Goal: Task Accomplishment & Management: Complete application form

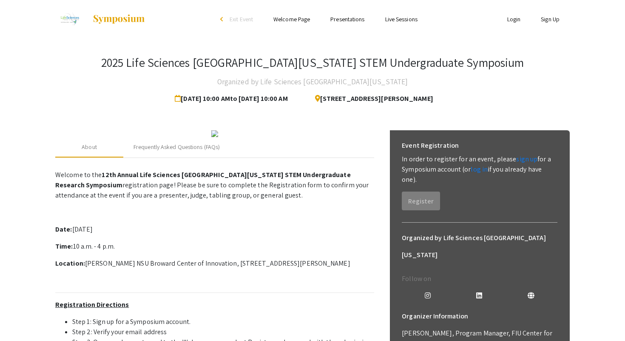
click at [518, 92] on div "2025 Life Sciences [GEOGRAPHIC_DATA][US_STATE] STEM Undergraduate Symposium Org…" at bounding box center [312, 81] width 515 height 52
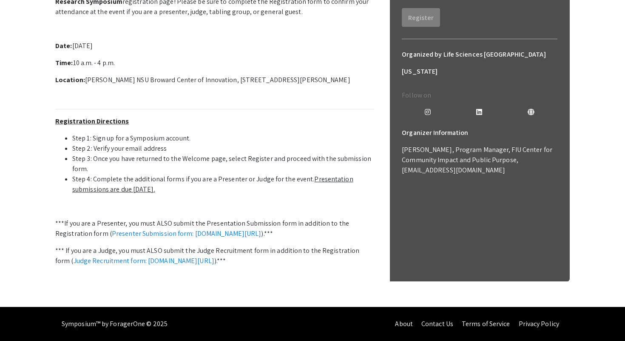
scroll to position [271, 0]
click at [176, 229] on link "Presenter Submission form: symposium.foragerone.com/lssfsymposium2025/submission" at bounding box center [187, 233] width 150 height 9
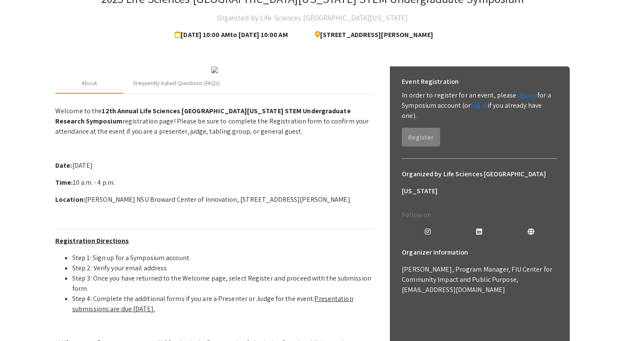
scroll to position [60, 0]
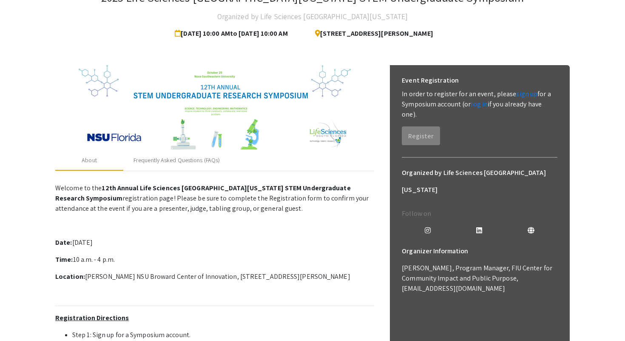
scroll to position [82, 0]
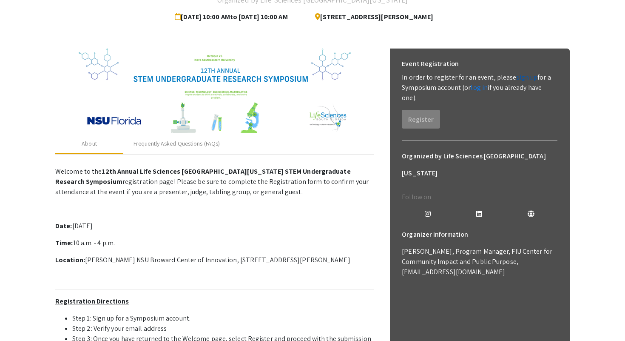
click at [521, 79] on link "sign up" at bounding box center [526, 77] width 21 height 9
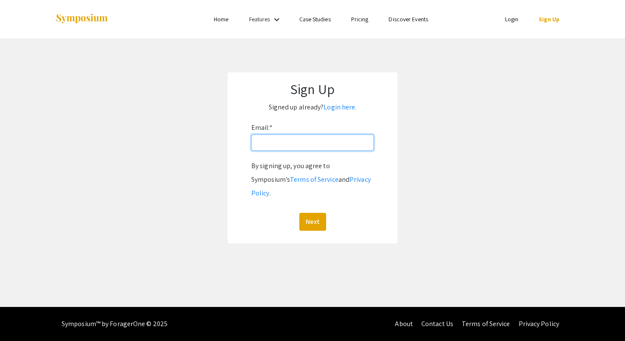
click at [312, 140] on input "Email: *" at bounding box center [312, 142] width 122 height 16
type input "aeh2529@miami.edu"
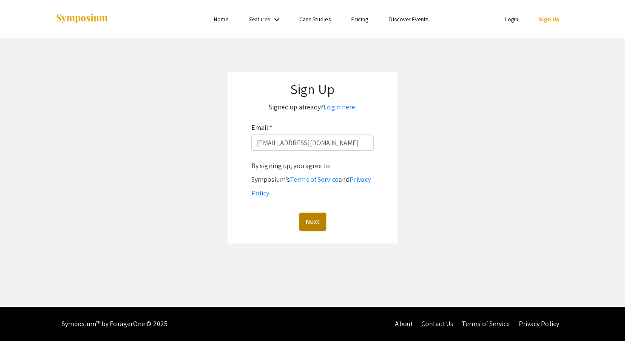
click at [310, 214] on button "Next" at bounding box center [312, 222] width 27 height 18
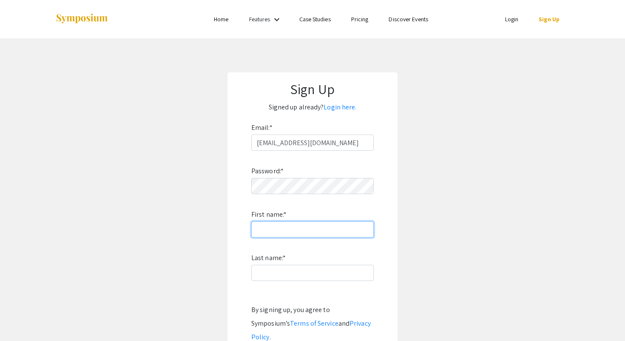
click at [280, 236] on input "First name: *" at bounding box center [312, 229] width 122 height 16
type input "[PERSON_NAME]"
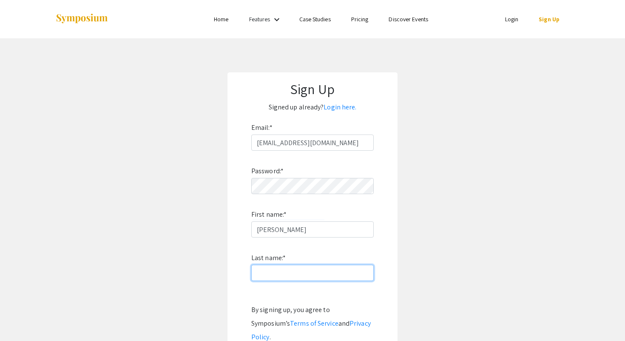
click at [307, 274] on input "Last name: *" at bounding box center [312, 273] width 122 height 16
type input "[PERSON_NAME]"
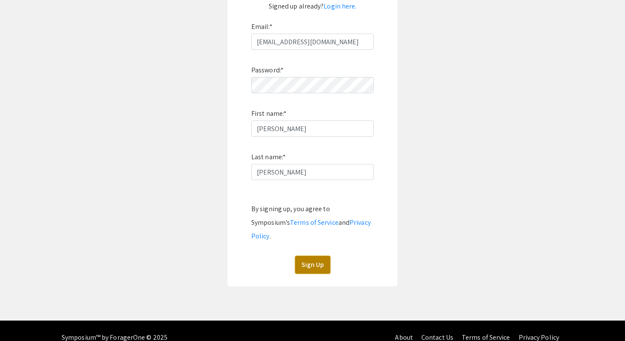
click at [312, 256] on button "Sign Up" at bounding box center [312, 265] width 35 height 18
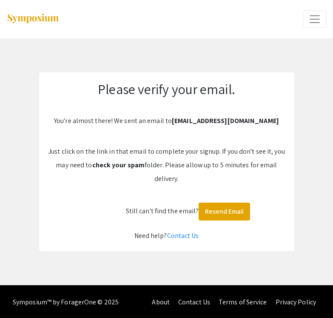
click at [308, 24] on button "Expand or Collapse Menu" at bounding box center [315, 19] width 24 height 17
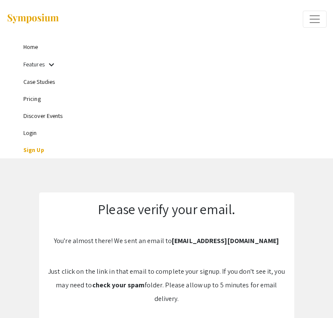
click at [32, 49] on link "Home" at bounding box center [30, 47] width 14 height 8
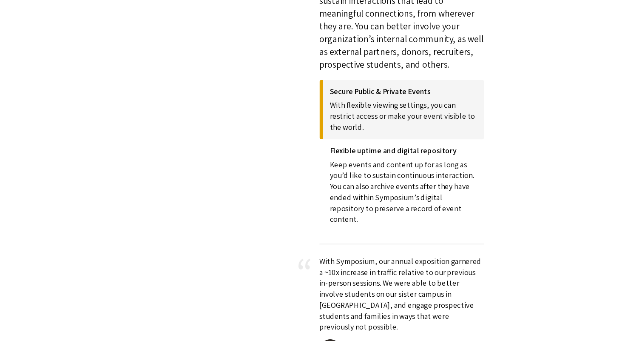
scroll to position [1450, 0]
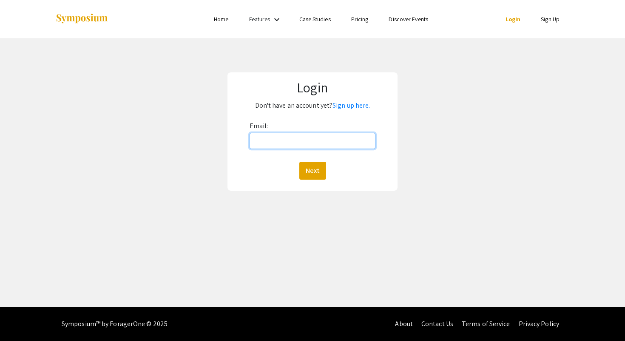
click at [322, 135] on input "Email:" at bounding box center [313, 141] width 126 height 16
type input "aeh2529@miami.edu"
click at [323, 168] on button "Next" at bounding box center [312, 171] width 27 height 18
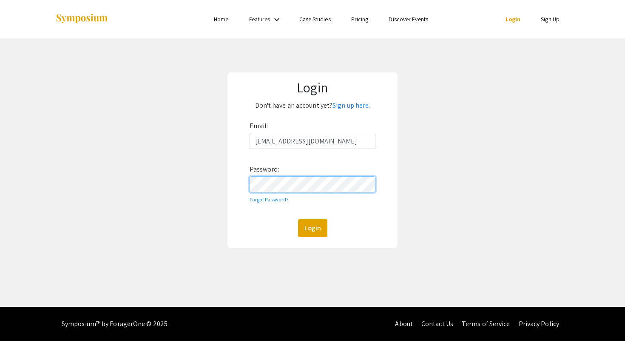
click at [298, 219] on button "Login" at bounding box center [312, 228] width 29 height 18
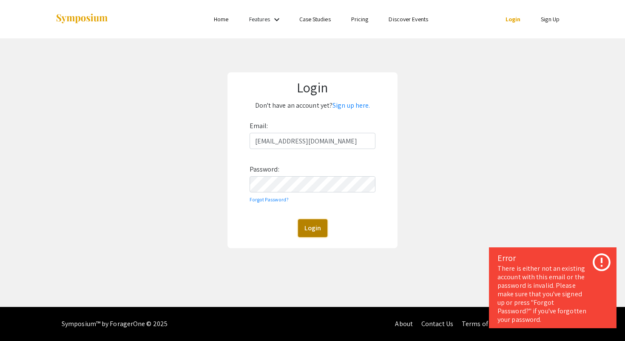
click at [316, 230] on button "Login" at bounding box center [312, 228] width 29 height 18
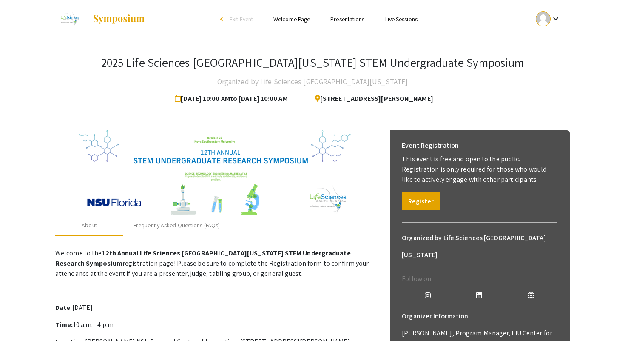
click at [358, 109] on div "2025 Life Sciences South Florida STEM Undergraduate Symposium Organized by Life…" at bounding box center [312, 303] width 527 height 530
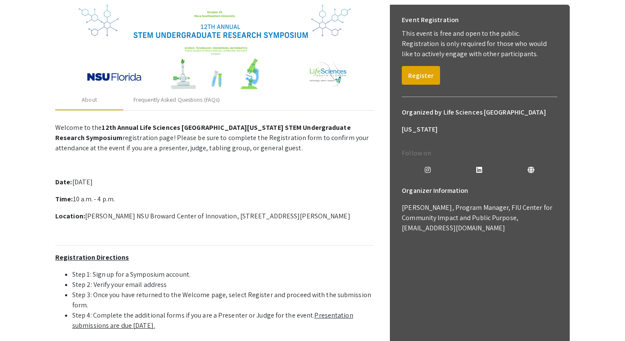
scroll to position [123, 0]
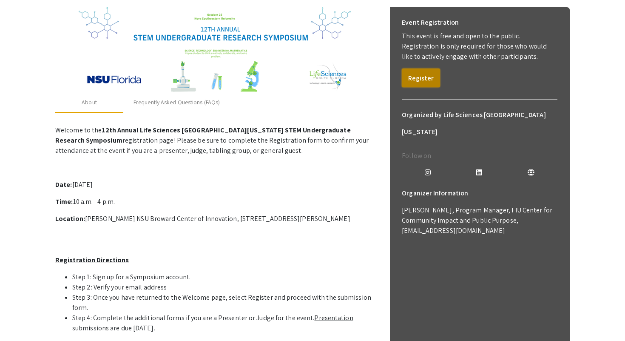
click at [427, 71] on button "Register" at bounding box center [421, 77] width 38 height 19
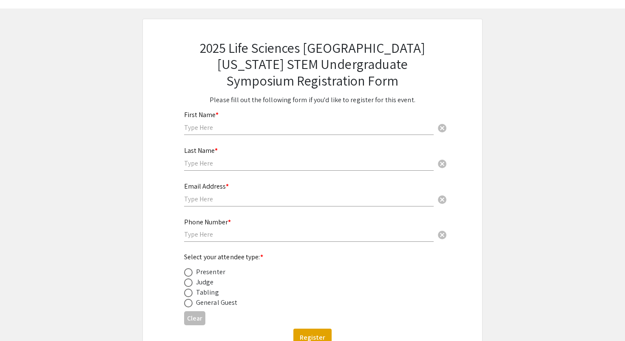
scroll to position [26, 0]
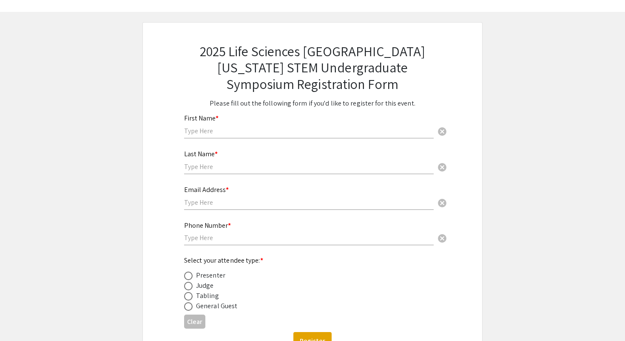
click at [208, 132] on input "text" at bounding box center [309, 130] width 250 height 9
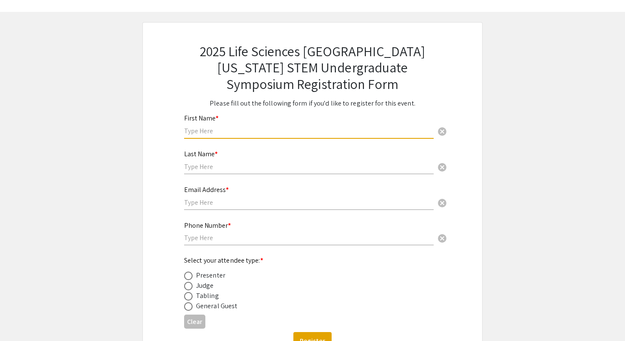
scroll to position [75, 0]
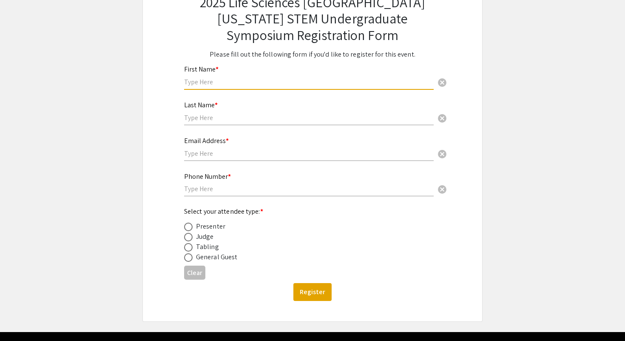
click at [190, 223] on mat-radio-button at bounding box center [190, 226] width 12 height 10
click at [190, 230] on span at bounding box center [188, 226] width 9 height 9
click at [190, 230] on input "radio" at bounding box center [188, 226] width 9 height 9
radio input "true"
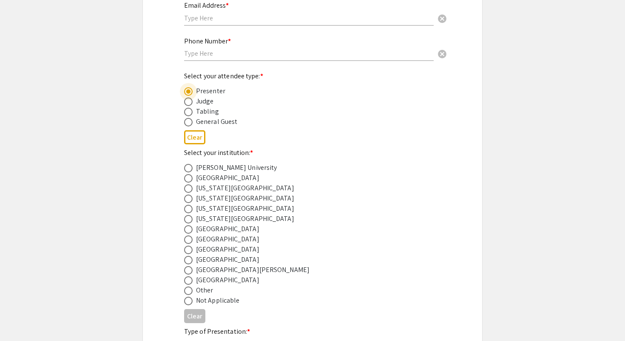
scroll to position [211, 0]
click at [188, 278] on span at bounding box center [188, 279] width 9 height 9
click at [188, 278] on input "radio" at bounding box center [188, 279] width 9 height 9
radio input "true"
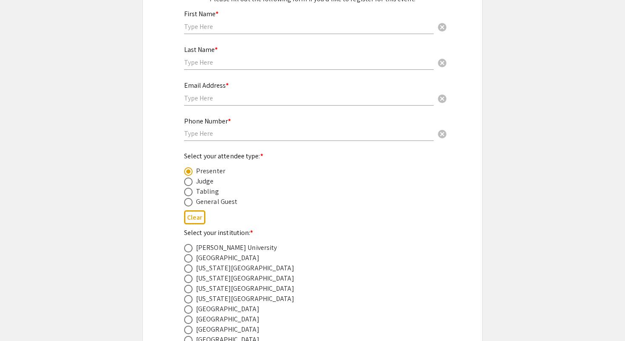
scroll to position [128, 0]
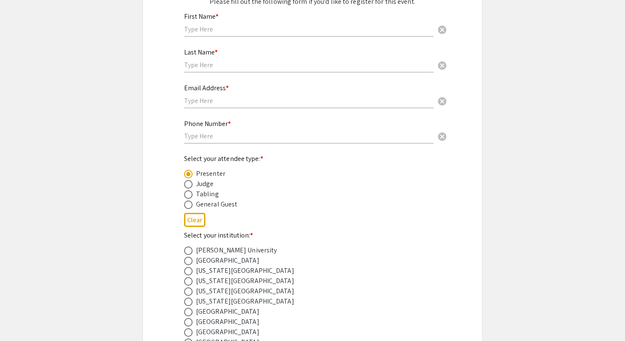
click at [230, 37] on div "First Name * cancel" at bounding box center [309, 24] width 250 height 41
click at [230, 25] on input "text" at bounding box center [309, 29] width 250 height 9
type input "Abigail"
click at [228, 65] on input "text" at bounding box center [309, 64] width 250 height 9
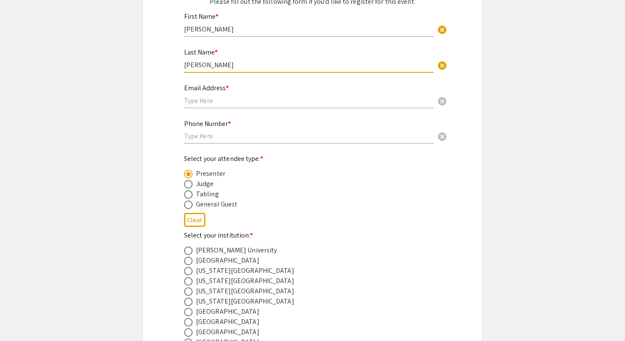
type input "Huie"
click at [202, 107] on div "Email Address * cancel" at bounding box center [309, 92] width 250 height 32
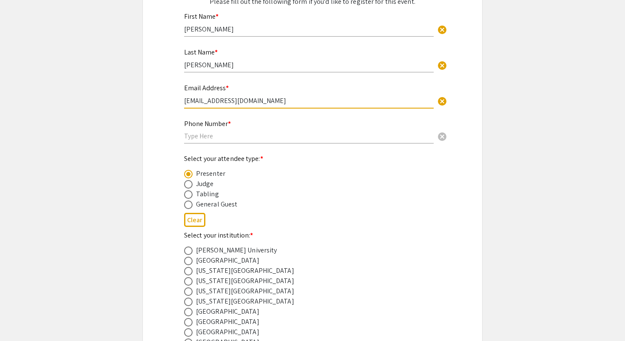
type input "aeh2529@miami.edu"
click at [188, 135] on input "text" at bounding box center [309, 135] width 250 height 9
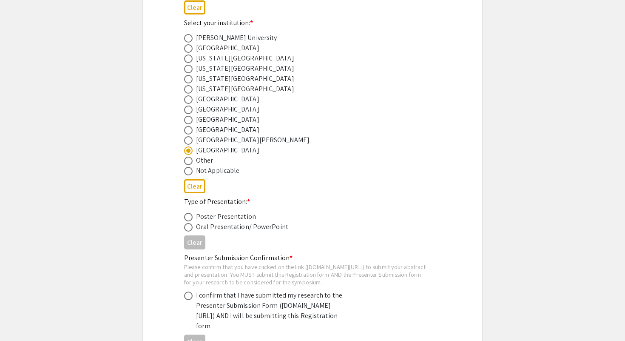
scroll to position [342, 0]
type input "7542815292"
click at [188, 216] on span at bounding box center [188, 215] width 9 height 9
click at [188, 216] on input "radio" at bounding box center [188, 215] width 9 height 9
radio input "true"
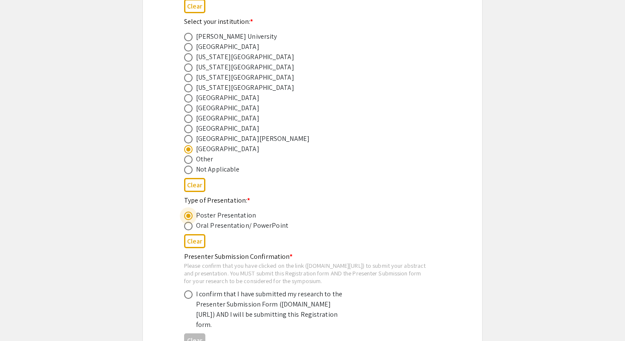
click at [190, 228] on span at bounding box center [188, 226] width 9 height 9
click at [190, 228] on input "radio" at bounding box center [188, 226] width 9 height 9
radio input "true"
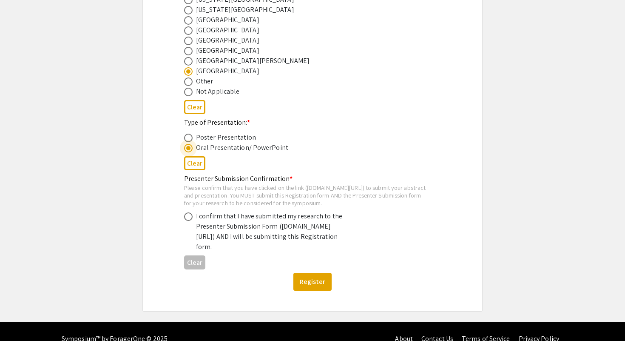
scroll to position [421, 0]
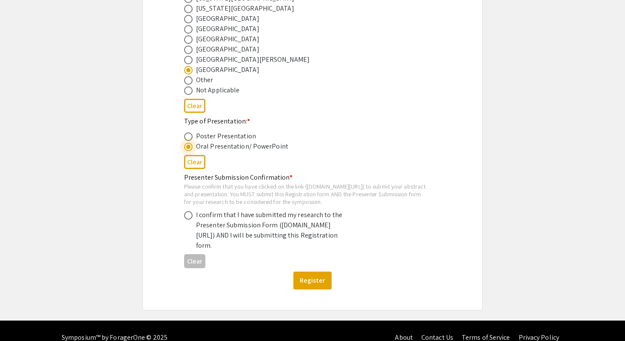
click at [189, 219] on span at bounding box center [188, 215] width 9 height 9
click at [189, 219] on input "radio" at bounding box center [188, 215] width 9 height 9
radio input "true"
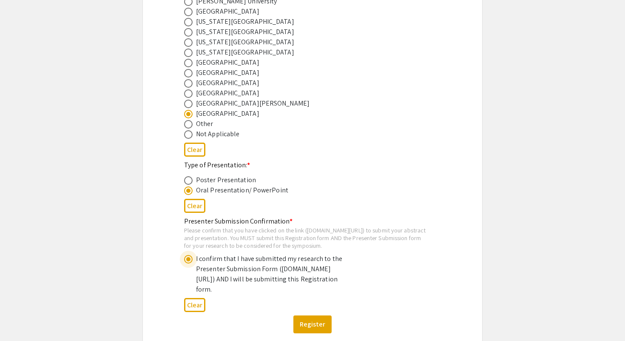
scroll to position [379, 0]
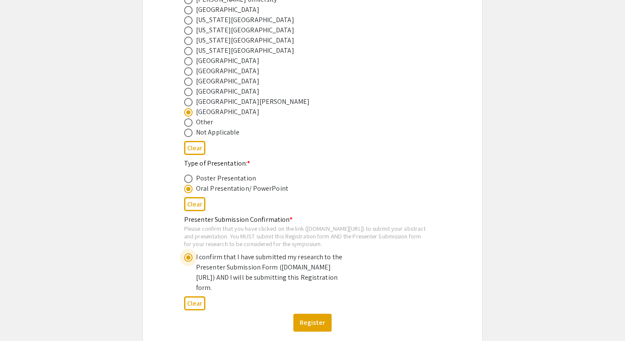
click at [189, 182] on span at bounding box center [188, 178] width 9 height 9
click at [189, 182] on input "radio" at bounding box center [188, 178] width 9 height 9
radio input "true"
click at [189, 191] on span at bounding box center [188, 189] width 9 height 9
click at [189, 191] on input "radio" at bounding box center [188, 189] width 9 height 9
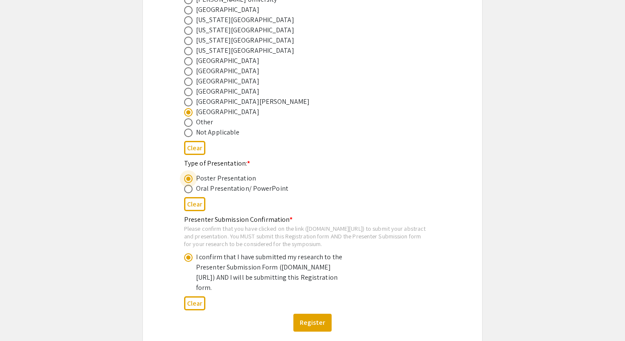
radio input "true"
drag, startPoint x: 186, startPoint y: 239, endPoint x: 342, endPoint y: 236, distance: 155.3
click at [342, 236] on div "Please confirm that you have clicked on the link (symposium.foragerone.com/lssf…" at bounding box center [305, 236] width 243 height 23
copy div "symposium.foragerone.com/lssfsymposium2025/submission"
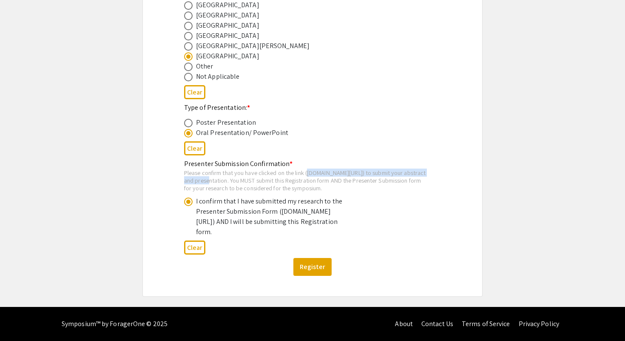
scroll to position [0, 0]
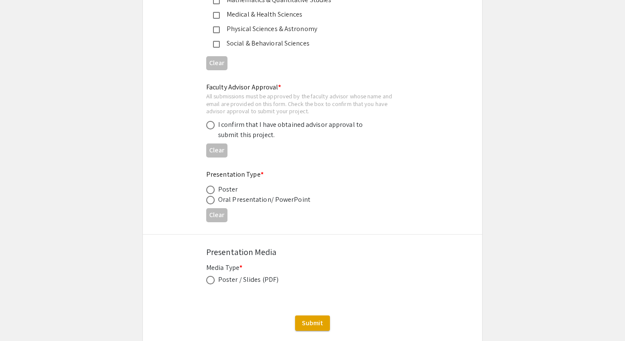
scroll to position [1233, 0]
click at [211, 281] on span at bounding box center [210, 279] width 9 height 9
click at [211, 281] on input "radio" at bounding box center [210, 279] width 9 height 9
radio input "true"
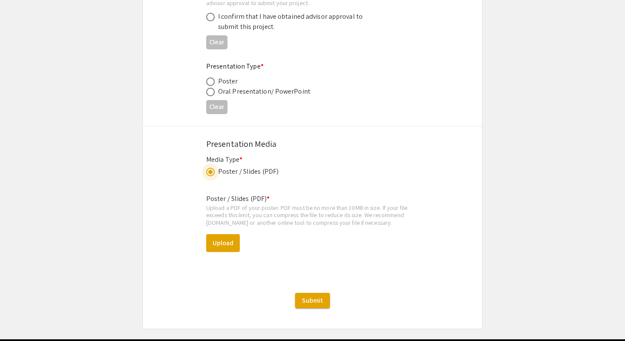
scroll to position [1237, 0]
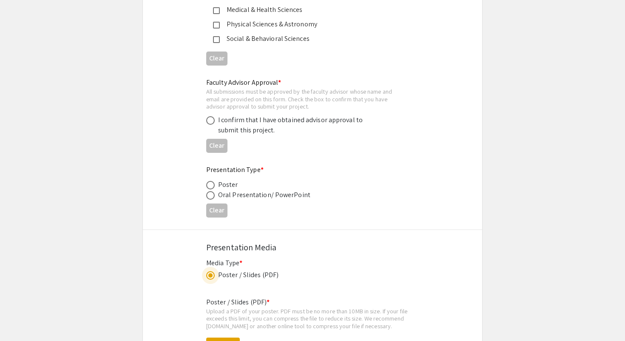
click at [210, 185] on span at bounding box center [210, 185] width 9 height 9
click at [210, 185] on input "radio" at bounding box center [210, 185] width 9 height 9
radio input "true"
click at [210, 194] on span at bounding box center [210, 195] width 9 height 9
click at [210, 194] on input "radio" at bounding box center [210, 195] width 9 height 9
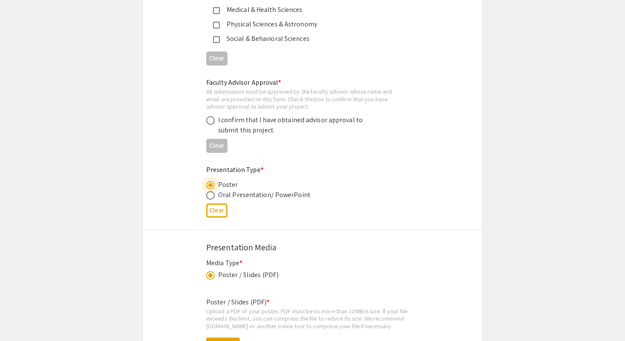
radio input "true"
click at [210, 188] on span at bounding box center [210, 185] width 9 height 9
click at [210, 188] on input "radio" at bounding box center [210, 185] width 9 height 9
radio input "true"
click at [213, 199] on span at bounding box center [210, 195] width 9 height 9
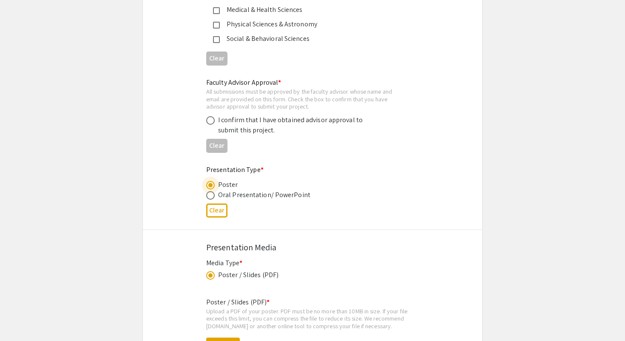
click at [213, 199] on input "radio" at bounding box center [210, 195] width 9 height 9
radio input "true"
click at [279, 194] on div "Oral Presentation/ PowerPoint" at bounding box center [264, 195] width 92 height 10
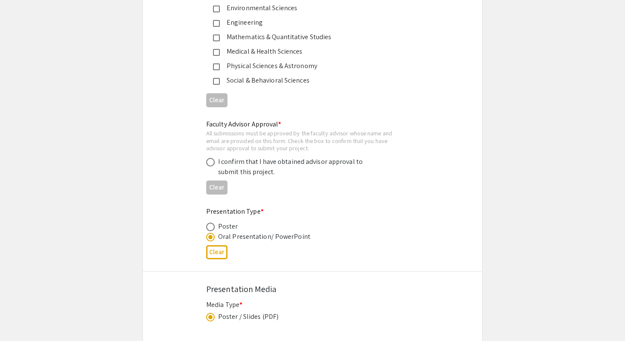
scroll to position [1187, 0]
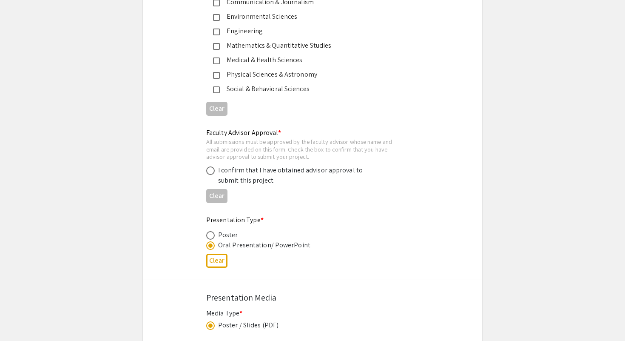
click at [213, 175] on span at bounding box center [210, 170] width 9 height 9
click at [213, 175] on input "radio" at bounding box center [210, 170] width 9 height 9
radio input "true"
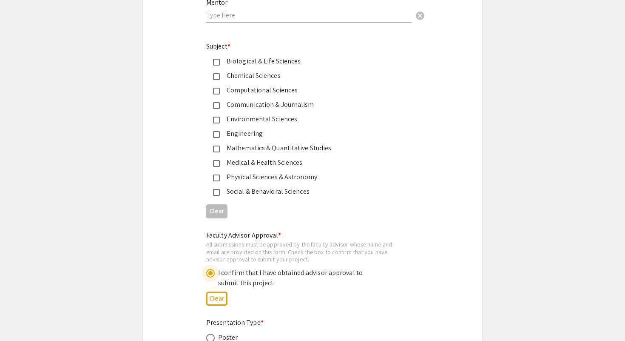
scroll to position [1084, 0]
click at [219, 64] on mat-pseudo-checkbox at bounding box center [216, 62] width 7 height 7
click at [219, 165] on mat-pseudo-checkbox at bounding box center [216, 163] width 7 height 7
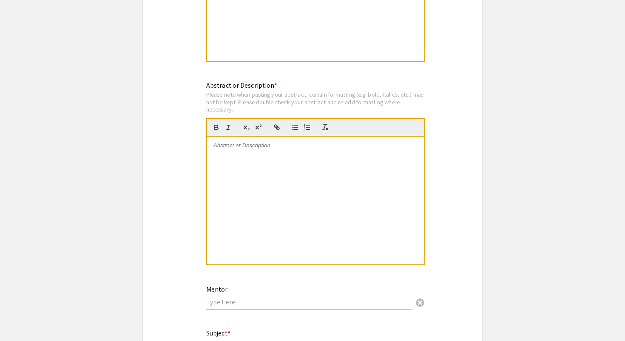
scroll to position [775, 0]
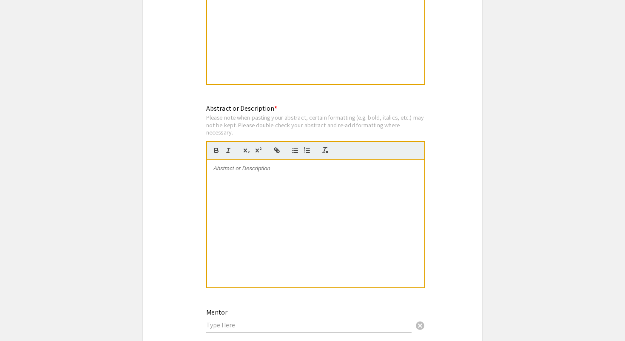
click at [268, 172] on p at bounding box center [316, 169] width 205 height 8
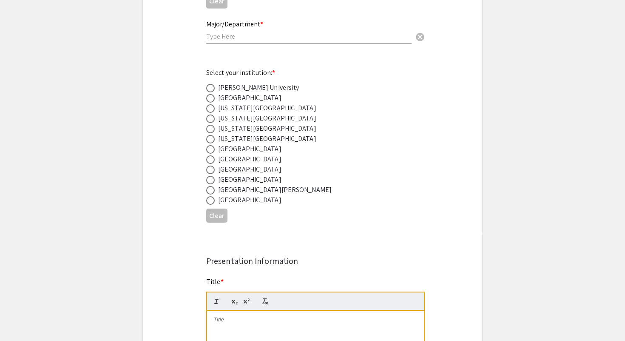
scroll to position [419, 0]
click at [212, 205] on span at bounding box center [210, 201] width 9 height 9
click at [212, 205] on input "radio" at bounding box center [210, 201] width 9 height 9
radio input "true"
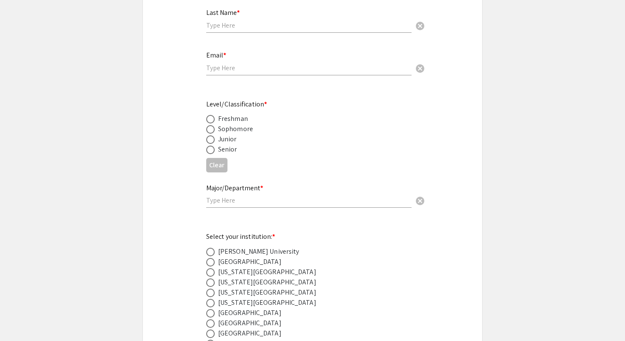
scroll to position [212, 0]
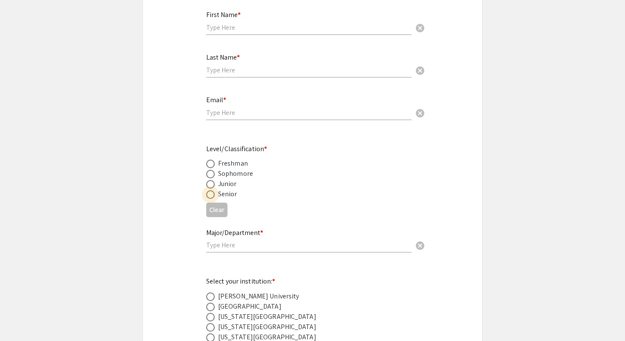
click at [211, 195] on span at bounding box center [210, 194] width 9 height 9
click at [211, 195] on input "radio" at bounding box center [210, 194] width 9 height 9
radio input "true"
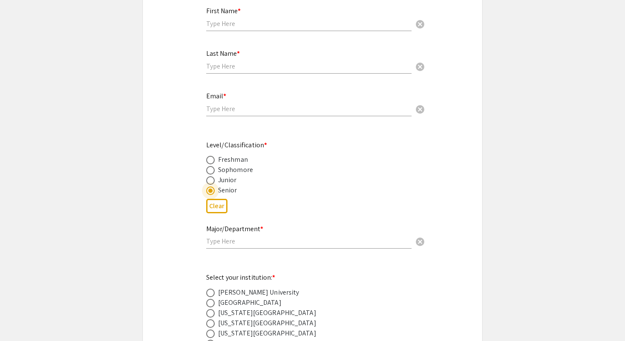
scroll to position [0, 0]
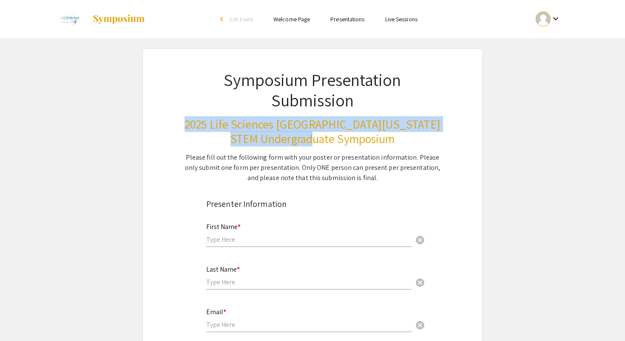
drag, startPoint x: 388, startPoint y: 140, endPoint x: 204, endPoint y: 128, distance: 184.6
click at [204, 128] on h3 "2025 Life Sciences [GEOGRAPHIC_DATA][US_STATE] STEM Undergraduate Symposium" at bounding box center [312, 131] width 257 height 28
copy h3 "2025 Life Sciences [GEOGRAPHIC_DATA][US_STATE] STEM Undergraduate Symposium"
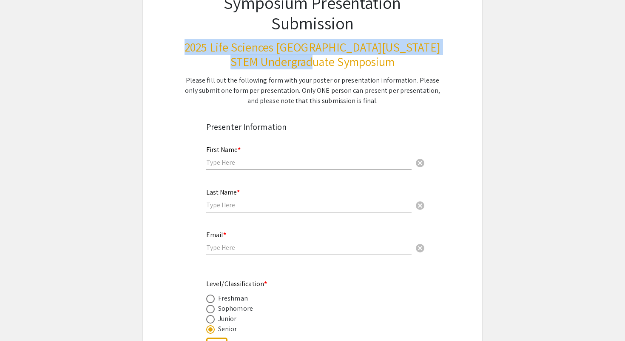
scroll to position [77, 0]
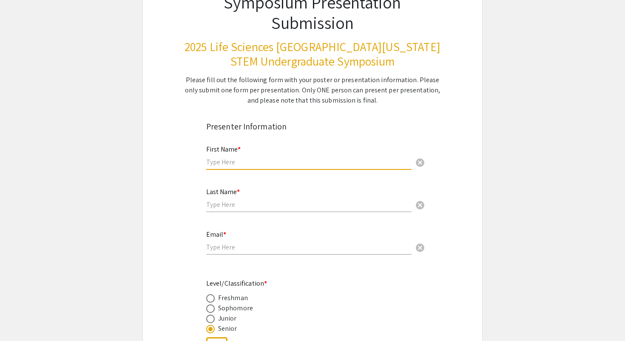
click at [346, 165] on input "text" at bounding box center [308, 161] width 205 height 9
type input "[PERSON_NAME]"
click at [317, 201] on input "text" at bounding box center [308, 204] width 205 height 9
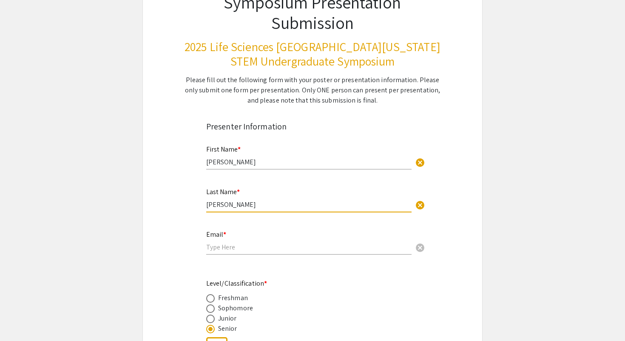
type input "[PERSON_NAME]"
click at [261, 246] on input "email" at bounding box center [308, 246] width 205 height 9
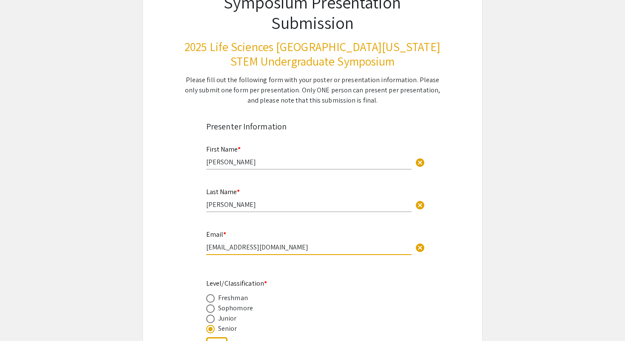
type input "[EMAIL_ADDRESS][DOMAIN_NAME]"
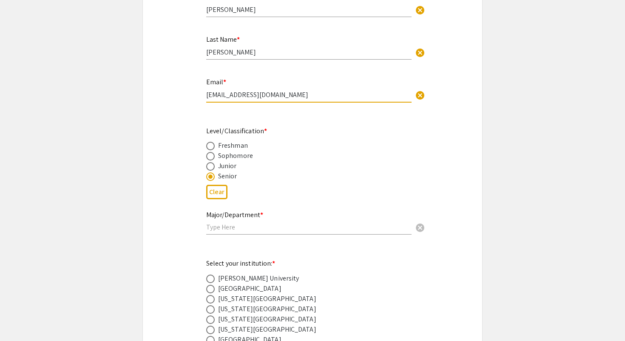
scroll to position [265, 0]
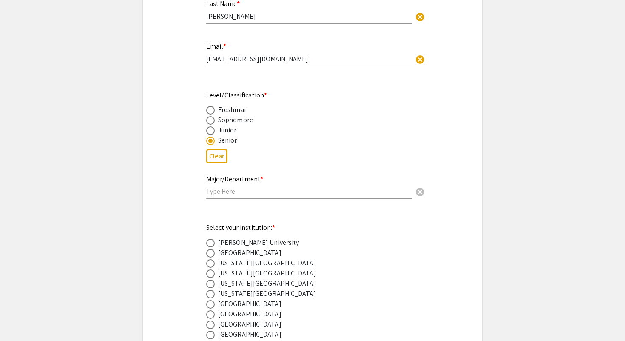
click at [231, 197] on div "Major/Department * cancel" at bounding box center [308, 183] width 205 height 32
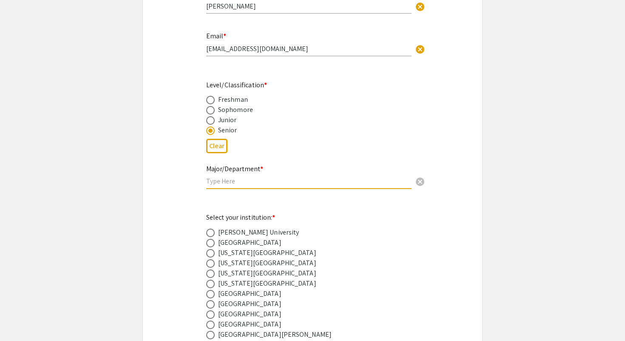
scroll to position [277, 0]
click at [246, 182] on input "text" at bounding box center [308, 179] width 205 height 9
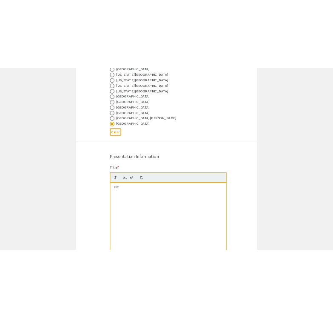
scroll to position [516, 0]
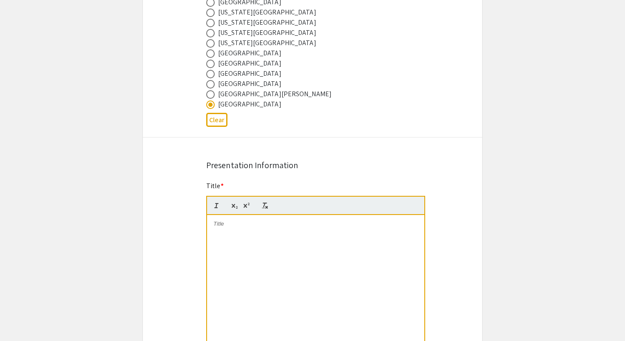
type input "Biochemistry & Molecular Biology"
click at [231, 251] on div at bounding box center [315, 279] width 217 height 128
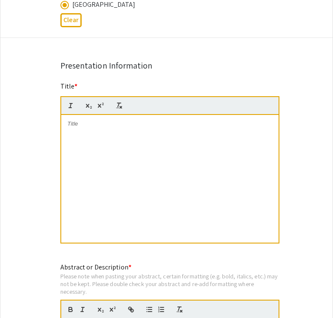
scroll to position [614, 0]
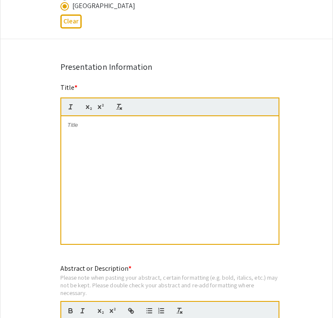
click at [114, 128] on p at bounding box center [170, 125] width 205 height 8
click at [99, 129] on p at bounding box center [170, 125] width 205 height 8
click at [103, 141] on p at bounding box center [170, 141] width 205 height 8
drag, startPoint x: 261, startPoint y: 128, endPoint x: 57, endPoint y: 122, distance: 203.8
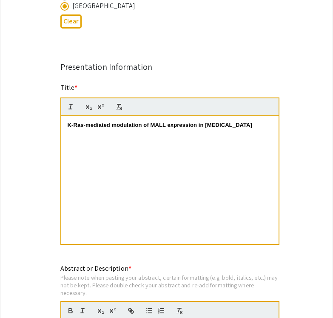
click at [57, 122] on div "Title * K-Ras-mediated modulation of MALL expression in Pancreatic cancer This …" at bounding box center [166, 170] width 225 height 174
click at [262, 137] on p at bounding box center [170, 133] width 205 height 8
drag, startPoint x: 259, startPoint y: 129, endPoint x: 10, endPoint y: 117, distance: 249.1
click at [10, 117] on div "Symposium Presentation Submission 2025 Life Sciences South Florida STEM Undergr…" at bounding box center [166, 244] width 333 height 1621
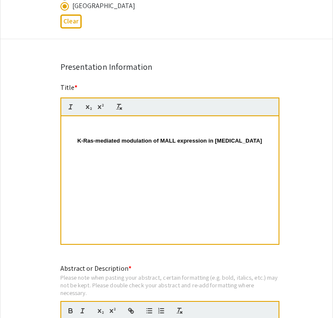
click at [73, 133] on p at bounding box center [170, 133] width 205 height 8
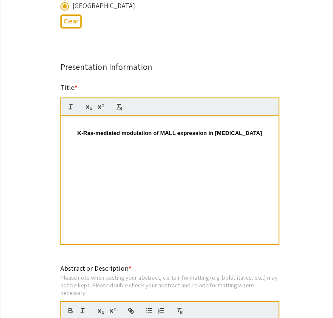
click at [79, 122] on div "K-Ras-mediated modulation of MALL expression in [MEDICAL_DATA]" at bounding box center [169, 180] width 217 height 128
click at [83, 127] on p at bounding box center [170, 125] width 205 height 8
click at [75, 134] on p "K-Ras-mediated modulation of MALL expression in [MEDICAL_DATA]" at bounding box center [170, 133] width 205 height 8
click at [77, 128] on p at bounding box center [170, 125] width 205 height 8
click at [237, 129] on p at bounding box center [170, 125] width 205 height 8
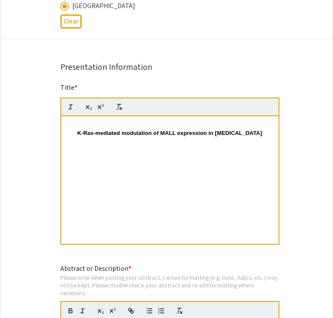
click at [240, 128] on p at bounding box center [170, 125] width 205 height 8
click at [248, 120] on div "K-Ras-mediated modulation of MALL expression in [MEDICAL_DATA]" at bounding box center [169, 180] width 217 height 128
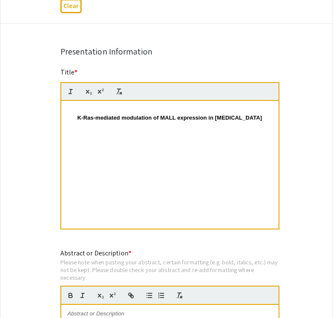
scroll to position [629, 0]
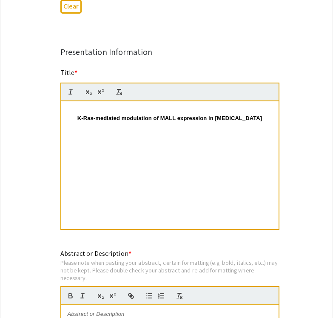
click at [74, 122] on p "K-Ras-mediated modulation of MALL expression in [MEDICAL_DATA]" at bounding box center [170, 118] width 205 height 8
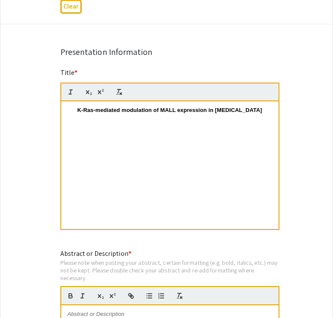
click at [172, 162] on div "K-Ras-mediated modulation of MALL expression in [MEDICAL_DATA]" at bounding box center [169, 165] width 217 height 128
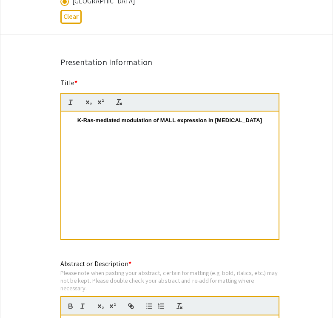
scroll to position [618, 0]
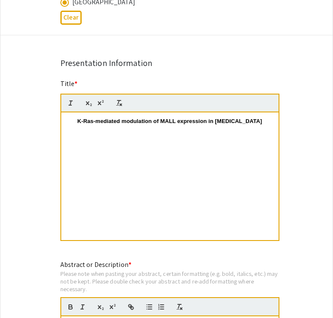
click at [136, 124] on strong "K-Ras-mediated modulation of MALL expression in [MEDICAL_DATA]" at bounding box center [169, 121] width 185 height 6
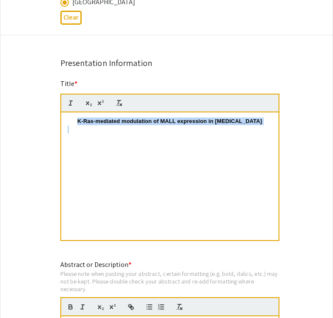
click at [136, 124] on strong "K-Ras-mediated modulation of MALL expression in [MEDICAL_DATA]" at bounding box center [169, 121] width 185 height 6
copy strong "K-Ras-mediated modulation of MALL expression in [MEDICAL_DATA]"
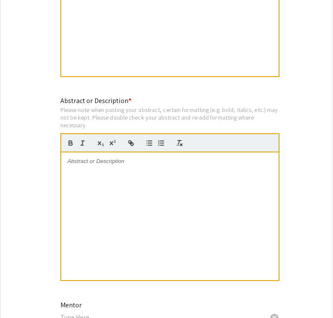
scroll to position [789, 0]
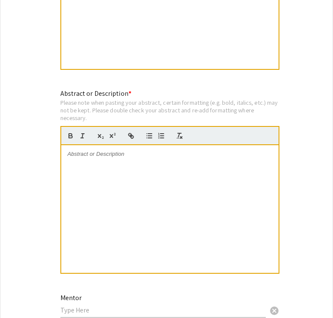
click at [148, 168] on div at bounding box center [169, 209] width 217 height 128
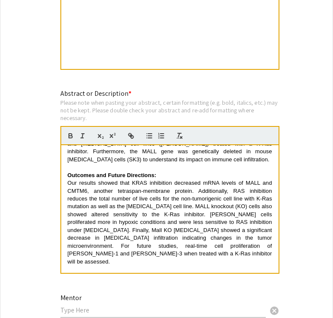
drag, startPoint x: 277, startPoint y: 271, endPoint x: 285, endPoint y: 293, distance: 23.5
click at [285, 293] on div "Symposium Presentation Submission 2025 Life Sciences South Florida STEM Undergr…" at bounding box center [166, 69] width 333 height 1621
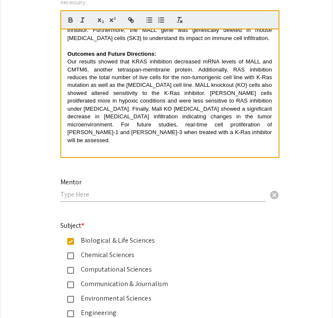
scroll to position [907, 0]
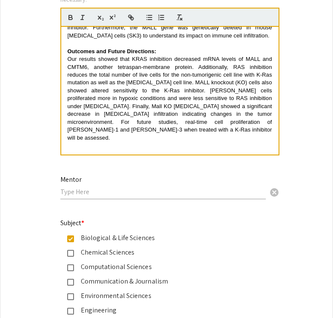
click at [200, 194] on input "text" at bounding box center [162, 191] width 205 height 9
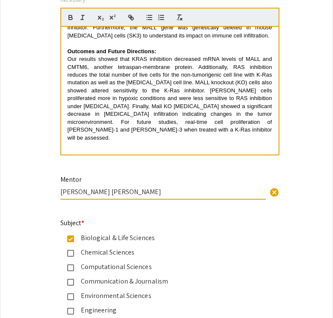
click at [162, 196] on input "[PERSON_NAME] [PERSON_NAME]" at bounding box center [162, 191] width 205 height 9
type input "[PERSON_NAME] [PERSON_NAME]"
click at [211, 229] on div "Subject * Biological & Life Sciences Chemical Sciences Computational Sciences C…" at bounding box center [159, 295] width 199 height 155
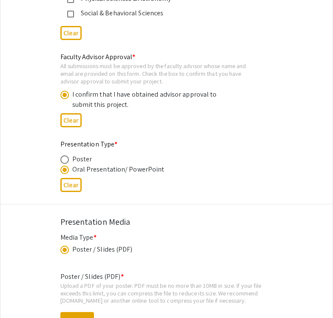
scroll to position [1266, 0]
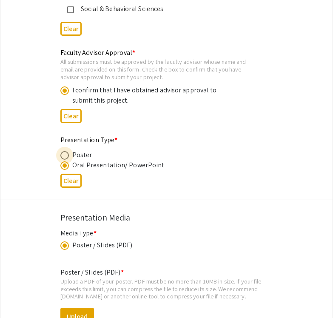
click at [67, 155] on span at bounding box center [64, 155] width 9 height 9
click at [67, 155] on input "radio" at bounding box center [64, 155] width 9 height 9
radio input "true"
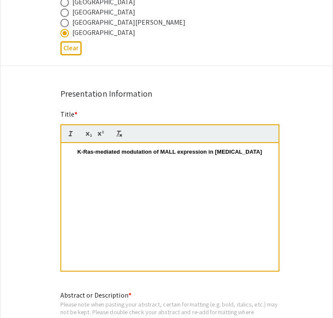
scroll to position [583, 0]
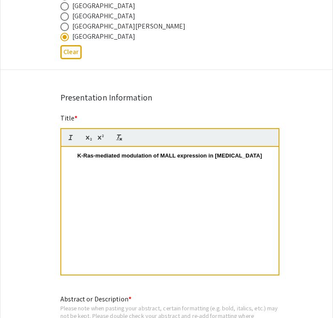
click at [77, 159] on strong "K-Ras-mediated modulation of MALL expression in [MEDICAL_DATA]" at bounding box center [169, 155] width 185 height 6
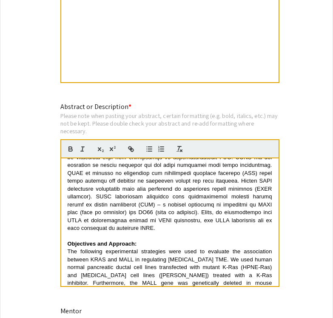
scroll to position [0, 0]
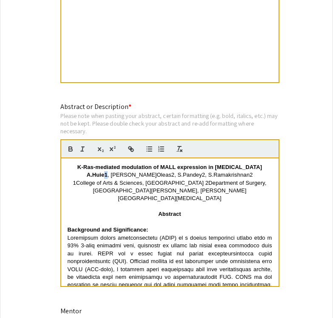
click at [127, 179] on p "A.Huie1 , J.Oleas2, S.Pandey2, S.Ramakrishnan2" at bounding box center [170, 175] width 205 height 8
click at [109, 151] on icon "button" at bounding box center [113, 149] width 8 height 8
click at [152, 178] on span ", J.Oleas2, S.Pandey2, S.Ramakrishnan2" at bounding box center [194, 174] width 145 height 6
click at [111, 151] on icon "button" at bounding box center [110, 149] width 3 height 4
click at [183, 178] on span ", S.Pandey2, S.Ramakrishnan2" at bounding box center [220, 174] width 78 height 6
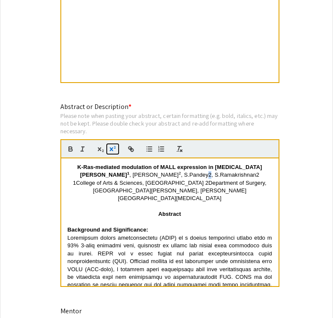
click at [113, 151] on icon "button" at bounding box center [113, 149] width 8 height 8
click at [230, 178] on span ", S.Ramakrishnan2" at bounding box center [246, 174] width 48 height 6
click at [111, 148] on icon "button" at bounding box center [113, 149] width 8 height 8
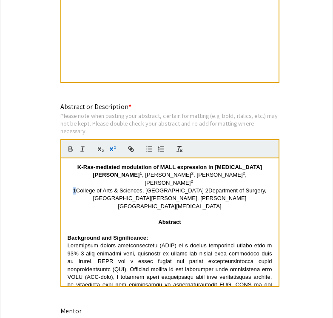
click at [81, 187] on span "1College of Arts & Sciences, University of Miami 2Department of Surgery, Univer…" at bounding box center [170, 198] width 195 height 22
click at [111, 150] on icon "button" at bounding box center [110, 149] width 3 height 4
click at [202, 187] on span "College of Arts & Sciences, University of Miami 2Department of Surgery, Univers…" at bounding box center [172, 198] width 192 height 22
click at [113, 150] on icon "button" at bounding box center [113, 149] width 8 height 8
click at [179, 151] on icon "button" at bounding box center [180, 149] width 8 height 8
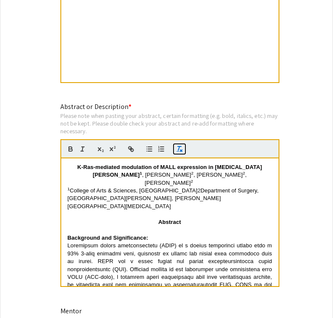
click at [179, 151] on icon "button" at bounding box center [180, 149] width 8 height 8
click at [112, 151] on icon "button" at bounding box center [113, 149] width 8 height 8
click at [179, 151] on icon "button" at bounding box center [180, 149] width 8 height 8
click at [160, 188] on p "1 College of Arts & Sciences, University of Miami 2 Department of Surgery, Univ…" at bounding box center [170, 198] width 205 height 23
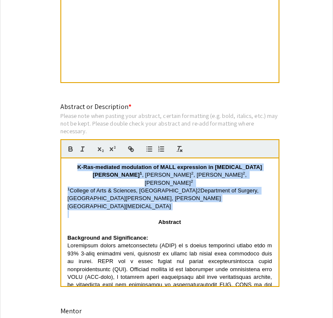
drag, startPoint x: 111, startPoint y: 205, endPoint x: 72, endPoint y: 161, distance: 58.5
click at [72, 161] on div "K-Ras-mediated modulation of MALL expression in Pancreatic cancer A.Huie 1 , J.…" at bounding box center [169, 222] width 217 height 128
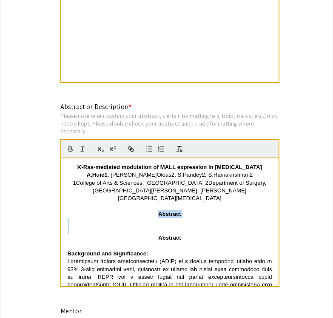
drag, startPoint x: 191, startPoint y: 229, endPoint x: 123, endPoint y: 216, distance: 68.4
click at [123, 216] on div "K-Ras-mediated modulation of MALL expression in Pancreatic cancer A.Huie1 , J.O…" at bounding box center [169, 222] width 217 height 128
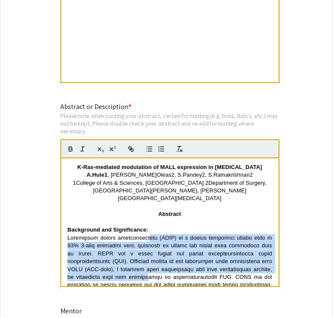
drag, startPoint x: 168, startPoint y: 276, endPoint x: 145, endPoint y: 242, distance: 41.6
click at [145, 242] on span at bounding box center [171, 292] width 206 height 116
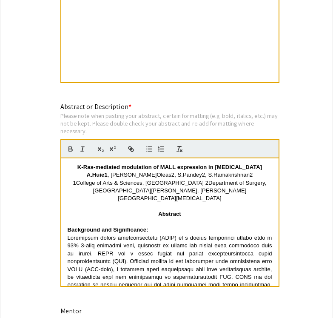
click at [152, 201] on p "1College of Arts & Sciences, University of Miami 2Department of Surgery, Univer…" at bounding box center [170, 190] width 205 height 23
click at [108, 177] on strong "A.Huie1" at bounding box center [97, 174] width 21 height 6
click at [112, 148] on icon "button" at bounding box center [113, 149] width 8 height 8
click at [180, 176] on span ", J.Oleas2, S.Pandey2, S.Ramakrishnan2" at bounding box center [194, 174] width 145 height 6
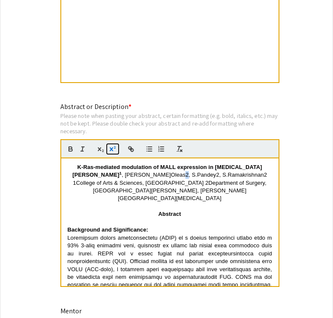
click at [110, 153] on icon "button" at bounding box center [113, 149] width 8 height 8
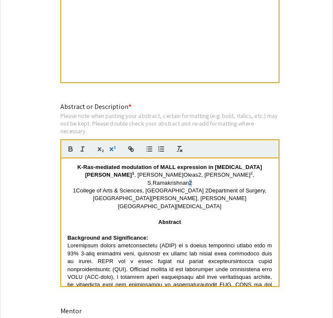
click at [228, 179] on span ", S.Ramakrishnan2" at bounding box center [202, 178] width 108 height 14
click at [113, 151] on icon "button" at bounding box center [113, 149] width 8 height 8
click at [201, 187] on span "1College of Arts & Sciences, University of Miami 2Department of Surgery, Univer…" at bounding box center [170, 198] width 195 height 22
click at [111, 153] on icon "button" at bounding box center [113, 149] width 8 height 8
click at [79, 187] on span "1College of Arts & Sciences, University of Miami" at bounding box center [139, 190] width 131 height 6
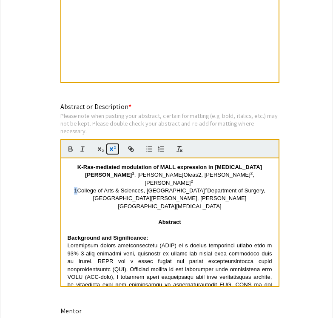
click at [112, 149] on icon "button" at bounding box center [110, 149] width 3 height 4
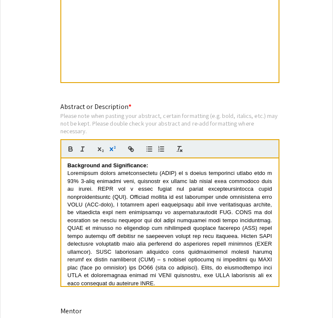
scroll to position [63, 0]
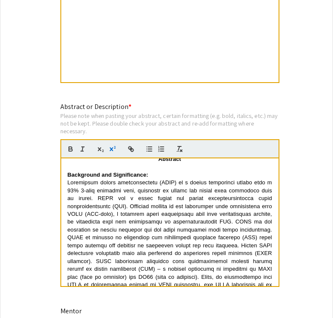
click at [165, 193] on span at bounding box center [171, 237] width 206 height 116
click at [187, 209] on span at bounding box center [171, 237] width 206 height 116
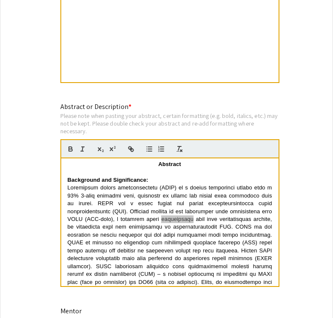
scroll to position [0, 0]
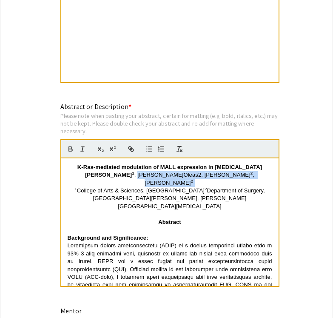
drag, startPoint x: 132, startPoint y: 178, endPoint x: 239, endPoint y: 175, distance: 106.8
click at [239, 175] on p "A.Huie 1 , J.Oleas2, S.Pandey 2 , S.Ramakrishnan 2" at bounding box center [170, 179] width 205 height 16
click at [179, 147] on icon "button" at bounding box center [180, 149] width 8 height 8
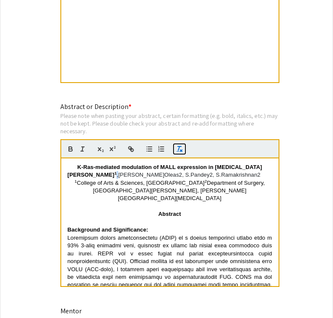
click at [179, 150] on line "button" at bounding box center [178, 148] width 1 height 4
click at [191, 199] on p "1 College of Arts & Sciences, University of Miami 2 Department of Surgery, Univ…" at bounding box center [170, 190] width 205 height 23
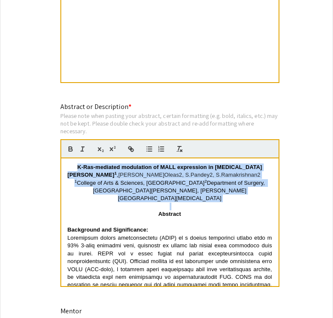
drag, startPoint x: 191, startPoint y: 199, endPoint x: 61, endPoint y: 161, distance: 135.3
click at [61, 162] on div "K-Ras-mediated modulation of MALL expression in Pancreatic cancer A.Huie 1 , J.…" at bounding box center [169, 222] width 217 height 128
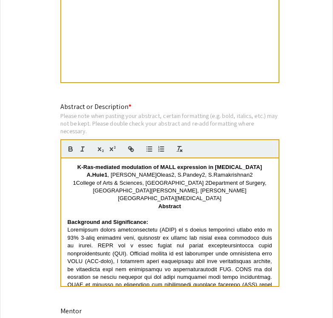
click at [151, 182] on span "1College of Arts & Sciences, University of Miami 2Department of Surgery, Univer…" at bounding box center [170, 190] width 195 height 22
drag, startPoint x: 195, startPoint y: 200, endPoint x: 118, endPoint y: 161, distance: 86.2
click at [118, 161] on div "K-Ras-mediated modulation of MALL expression in Pancreatic cancer A.Huie1 , J.O…" at bounding box center [169, 222] width 217 height 128
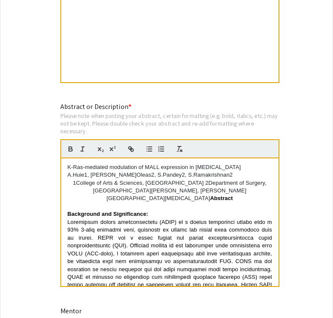
drag, startPoint x: 167, startPoint y: 203, endPoint x: 67, endPoint y: 161, distance: 108.5
click at [67, 161] on div "K-Ras-mediated modulation of MALL expression in Pancreatic cancer A.Huie1, J.Ol…" at bounding box center [169, 222] width 217 height 128
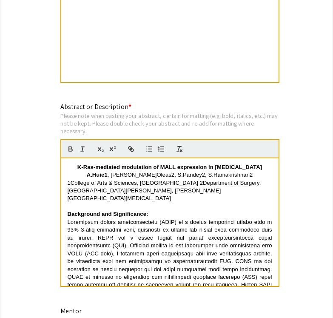
click at [123, 181] on p "1College of Arts & Sciences, University of Miami 2Department of Surgery, Univer…" at bounding box center [170, 190] width 205 height 23
drag, startPoint x: 140, startPoint y: 202, endPoint x: 68, endPoint y: 160, distance: 82.7
click at [68, 161] on div "K-Ras-mediated modulation of MALL expression in Pancreatic cancer A.Huie1 , J.O…" at bounding box center [169, 222] width 217 height 128
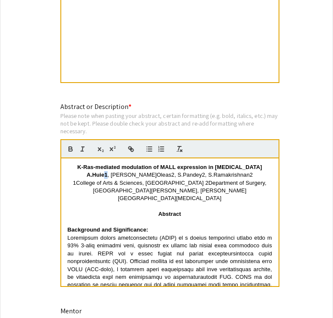
click at [108, 178] on strong "A.Huie1" at bounding box center [97, 174] width 21 height 6
click at [113, 150] on icon "button" at bounding box center [113, 149] width 8 height 8
click at [153, 178] on span ", J.Oleas2, S.Pandey2, S.Ramakrishnan2" at bounding box center [194, 174] width 145 height 6
click at [114, 148] on icon "button" at bounding box center [115, 147] width 2 height 3
click at [183, 177] on span ", S.Pandey2, S.Ramakrishnan2" at bounding box center [220, 174] width 78 height 6
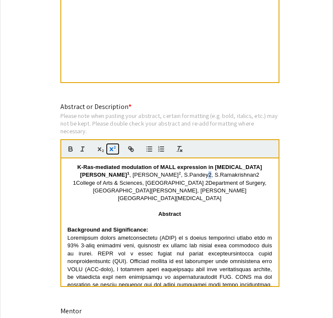
click at [113, 153] on icon "button" at bounding box center [113, 149] width 8 height 8
click at [232, 177] on p "A.Huie 1 , J.Oleas 2 , S.Pandey 2 , S.Ramakrishnan2" at bounding box center [170, 175] width 205 height 8
click at [114, 153] on icon "button" at bounding box center [113, 149] width 8 height 8
click at [229, 207] on p at bounding box center [170, 206] width 205 height 8
click at [81, 186] on span "1College of Arts & Sciences, University of Miami 2Department of Surgery, Univer…" at bounding box center [170, 190] width 195 height 22
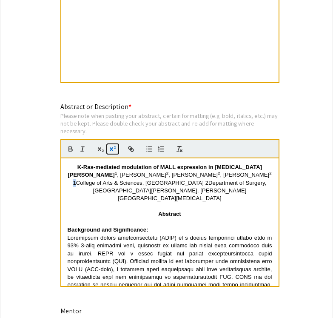
click at [112, 150] on icon "button" at bounding box center [110, 149] width 3 height 4
click at [202, 186] on span "College of Arts & Sciences, University of Miami 2Department of Surgery, Univers…" at bounding box center [172, 190] width 192 height 22
click at [113, 152] on icon "button" at bounding box center [113, 149] width 8 height 8
click at [182, 206] on p at bounding box center [170, 206] width 205 height 8
drag, startPoint x: 233, startPoint y: 177, endPoint x: 108, endPoint y: 176, distance: 125.1
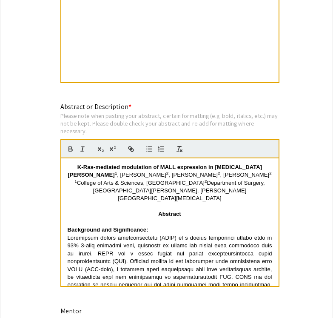
click at [108, 176] on p "A.Huie 1 , J.Oleas 2 , S.Pandey 2 , S.Ramakrishnan 2" at bounding box center [170, 175] width 205 height 8
click at [82, 151] on line "button" at bounding box center [82, 149] width 1 height 4
click at [144, 191] on span "Department of Surgery, [GEOGRAPHIC_DATA][PERSON_NAME], [PERSON_NAME][GEOGRAPHIC…" at bounding box center [180, 190] width 174 height 22
drag, startPoint x: 184, startPoint y: 200, endPoint x: 79, endPoint y: 182, distance: 106.5
click at [79, 182] on p "1 College of Arts & Sciences, University of Miami 2 Department of Surgery, Univ…" at bounding box center [170, 190] width 205 height 23
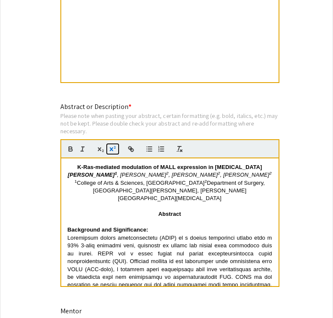
click at [111, 150] on icon "button" at bounding box center [113, 149] width 8 height 8
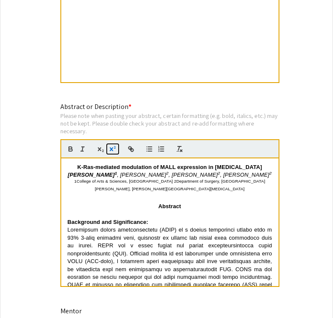
click at [112, 151] on icon "button" at bounding box center [113, 149] width 8 height 8
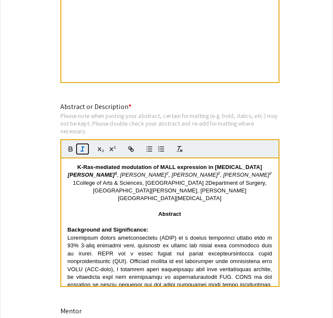
click at [81, 151] on icon "button" at bounding box center [83, 149] width 8 height 8
click at [181, 195] on em "1College of Arts & Sciences, University of Miami 2Department of Surgery, Univer…" at bounding box center [170, 190] width 195 height 22
click at [78, 185] on em "1College of Arts & Sciences, University of Miami 2Department of Surgery, Univer…" at bounding box center [170, 190] width 195 height 22
click at [112, 153] on icon "button" at bounding box center [113, 149] width 8 height 8
click at [200, 185] on em "College of Arts & Sciences, University of Miami 2Department of Surgery, Univers…" at bounding box center [172, 190] width 192 height 22
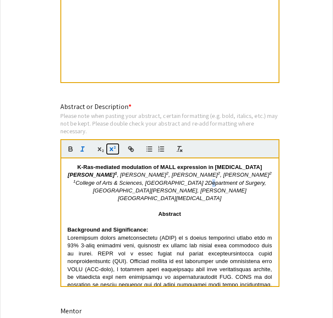
click at [113, 151] on icon "button" at bounding box center [113, 149] width 8 height 8
click at [160, 192] on em "Department of Surgery, [GEOGRAPHIC_DATA][PERSON_NAME], [PERSON_NAME][GEOGRAPHIC…" at bounding box center [180, 190] width 174 height 22
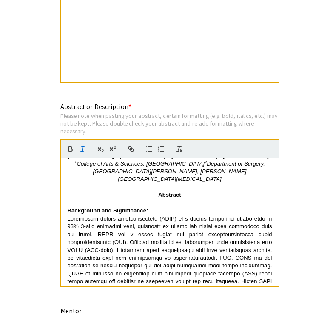
scroll to position [23, 0]
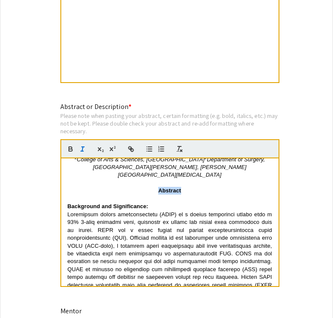
drag, startPoint x: 186, startPoint y: 191, endPoint x: 155, endPoint y: 191, distance: 31.5
click at [155, 191] on p "Abstract" at bounding box center [170, 191] width 205 height 8
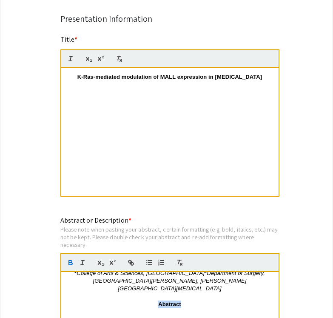
scroll to position [661, 0]
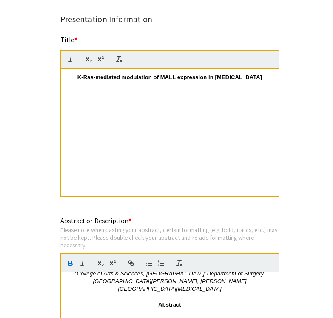
click at [190, 97] on p at bounding box center [170, 93] width 205 height 8
drag, startPoint x: 177, startPoint y: 82, endPoint x: 208, endPoint y: 81, distance: 31.5
click at [208, 80] on strong "K-Ras-mediated modulation of MALL expression in [MEDICAL_DATA]" at bounding box center [169, 77] width 185 height 6
click at [121, 62] on line "button" at bounding box center [121, 61] width 2 height 2
click at [118, 61] on icon "button" at bounding box center [119, 59] width 8 height 8
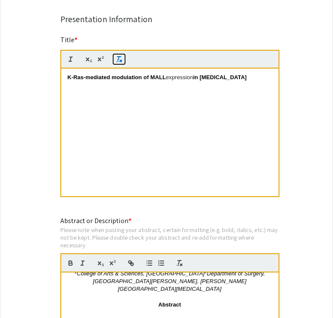
click at [121, 63] on icon "button" at bounding box center [119, 59] width 8 height 8
click at [119, 62] on icon "button" at bounding box center [119, 59] width 8 height 8
click at [174, 92] on p at bounding box center [170, 93] width 205 height 8
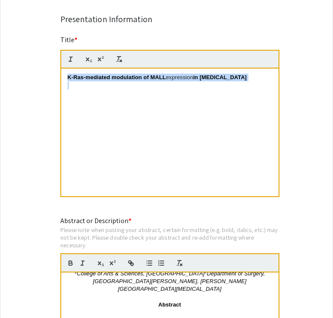
drag, startPoint x: 255, startPoint y: 84, endPoint x: 27, endPoint y: 71, distance: 228.4
click at [27, 71] on div "Symposium Presentation Submission 2025 Life Sciences South Florida STEM Undergr…" at bounding box center [166, 196] width 333 height 1621
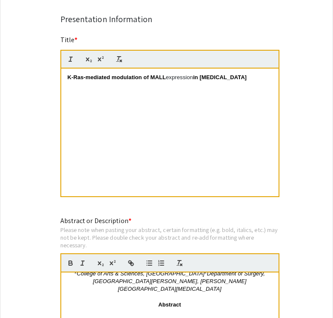
scroll to position [0, 0]
click at [119, 133] on div "K-Ras-mediated modulation of MALL expression in [MEDICAL_DATA]" at bounding box center [169, 132] width 217 height 128
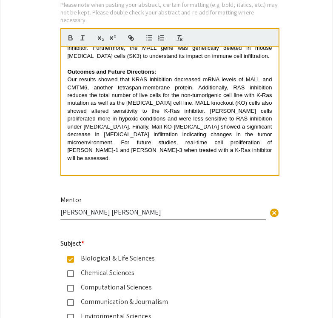
scroll to position [889, 0]
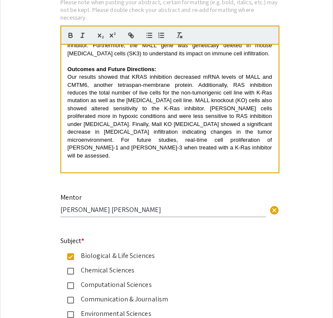
click at [105, 168] on p at bounding box center [170, 172] width 205 height 8
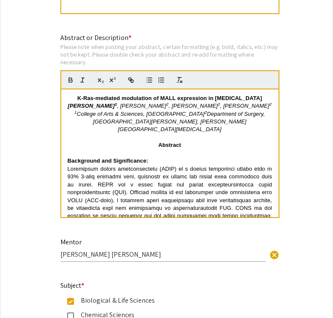
scroll to position [850, 0]
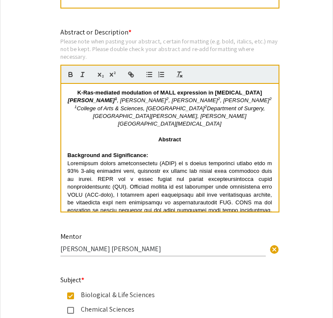
click at [159, 142] on strong "Abstract" at bounding box center [169, 139] width 23 height 6
click at [159, 151] on p at bounding box center [170, 148] width 205 height 8
click at [178, 131] on p at bounding box center [170, 132] width 205 height 8
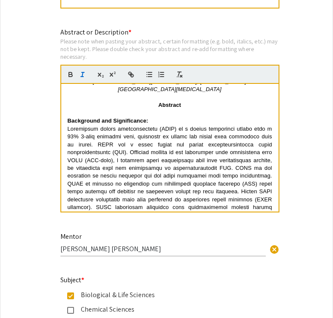
scroll to position [37, 0]
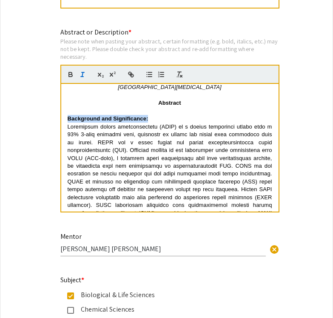
drag, startPoint x: 158, startPoint y: 118, endPoint x: 66, endPoint y: 117, distance: 92.3
click at [66, 118] on div "K-Ras-mediated modulation of MALL expression in Pancreatic cancer A.Huie 1 , J.…" at bounding box center [169, 148] width 217 height 128
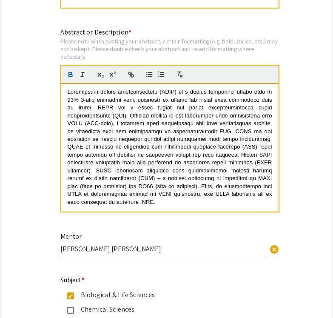
scroll to position [64, 0]
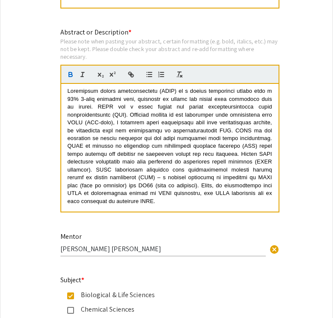
click at [140, 122] on span at bounding box center [171, 146] width 206 height 116
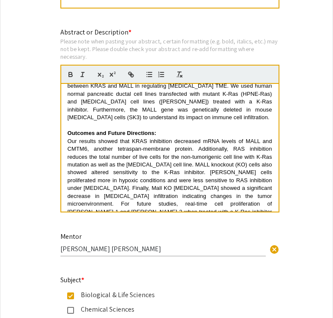
scroll to position [220, 0]
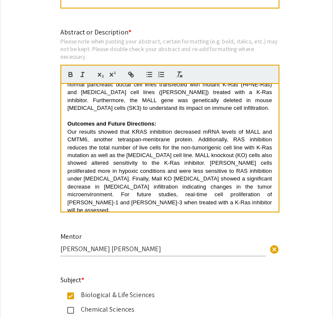
click at [142, 169] on span "Our results showed that KRAS inhibition decreased mRNA levels of MALL and CMTM6…" at bounding box center [171, 170] width 206 height 85
click at [142, 208] on p "Our results showed that KRAS inhibition decreased mRNA levels of MALL and CMTM6…" at bounding box center [170, 171] width 205 height 86
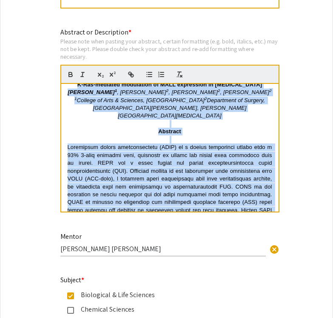
scroll to position [0, 0]
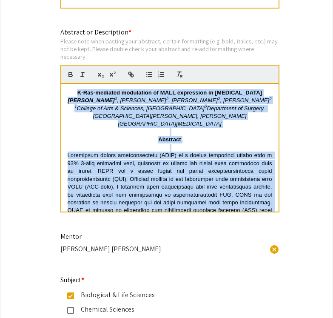
drag, startPoint x: 149, startPoint y: 209, endPoint x: 57, endPoint y: 99, distance: 143.4
click at [58, 98] on div "Abstract or Description * Please note when pasting your abstract, certain forma…" at bounding box center [166, 125] width 225 height 197
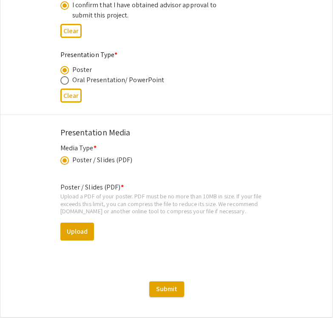
scroll to position [1355, 0]
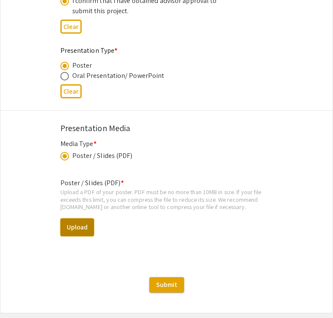
click at [83, 226] on button "Upload" at bounding box center [77, 227] width 34 height 18
click at [95, 205] on div "Upload a PDF of your poster. PDF must be no more than 10MB in size. If your fil…" at bounding box center [166, 199] width 213 height 23
drag, startPoint x: 61, startPoint y: 208, endPoint x: 95, endPoint y: 208, distance: 34.5
click at [95, 208] on div "Upload a PDF of your poster. PDF must be no more than 10MB in size. If your fil…" at bounding box center [166, 199] width 213 height 23
copy div "Smallpdf.com"
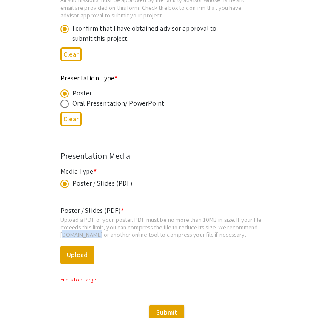
scroll to position [1328, 0]
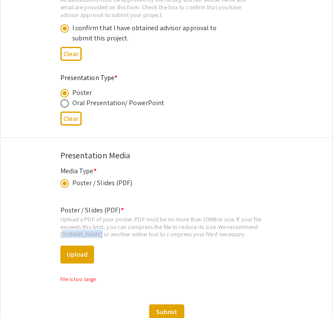
click at [64, 107] on span at bounding box center [64, 103] width 9 height 9
click at [64, 107] on input "radio" at bounding box center [64, 103] width 9 height 9
radio input "true"
click at [66, 94] on span at bounding box center [64, 93] width 9 height 9
click at [66, 94] on input "radio" at bounding box center [64, 93] width 9 height 9
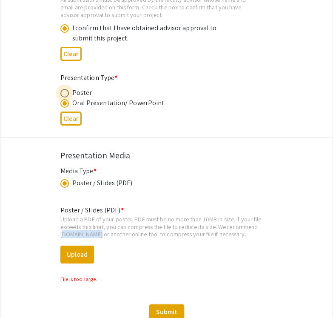
radio input "true"
click at [148, 226] on div "Upload a PDF of your poster. PDF must be no more than 10MB in size. If your fil…" at bounding box center [166, 226] width 213 height 23
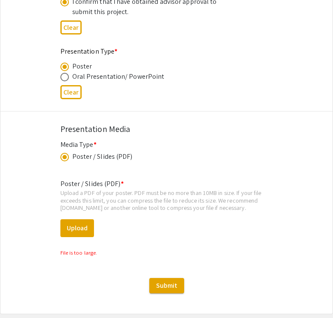
scroll to position [1349, 0]
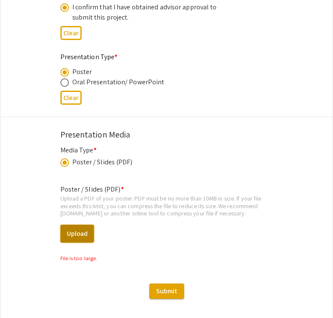
click at [83, 231] on button "Upload" at bounding box center [77, 234] width 34 height 18
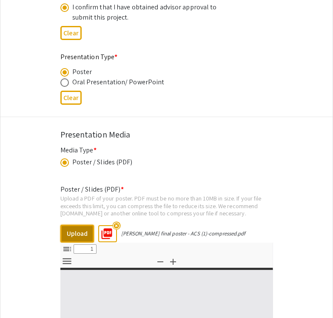
select select "custom"
type input "0"
select select "custom"
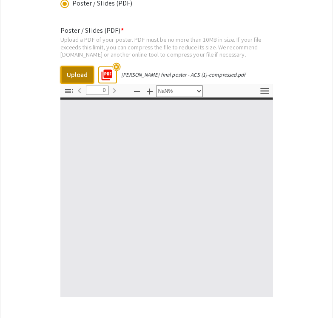
scroll to position [1510, 0]
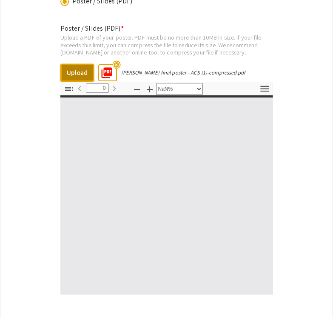
type input "1"
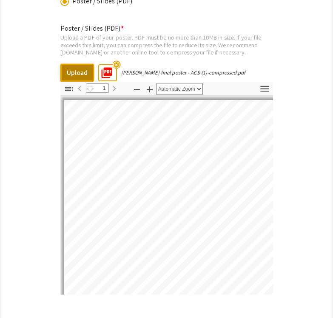
select select "auto"
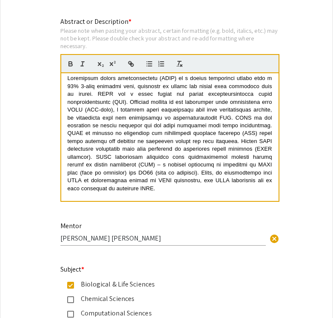
scroll to position [46, 0]
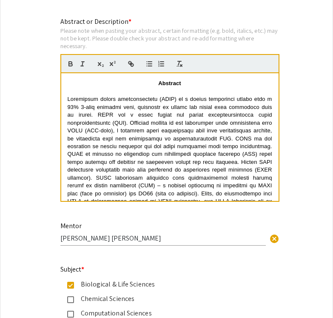
click at [73, 97] on p at bounding box center [170, 154] width 205 height 118
click at [72, 95] on p at bounding box center [170, 92] width 205 height 8
click at [68, 103] on span at bounding box center [171, 154] width 206 height 116
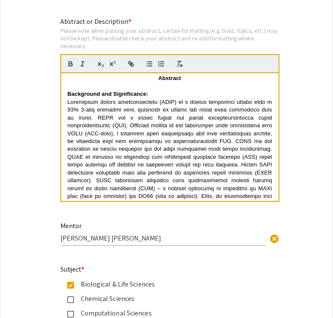
scroll to position [44, 0]
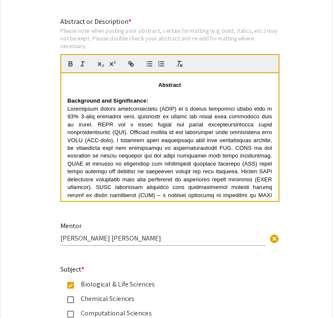
click at [68, 102] on strong "Background and Significance:" at bounding box center [108, 100] width 81 height 6
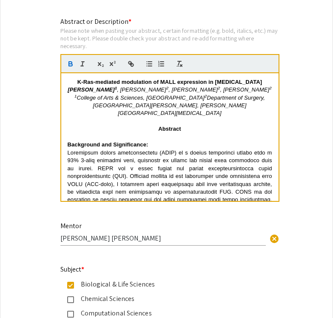
click at [141, 121] on p at bounding box center [170, 121] width 205 height 8
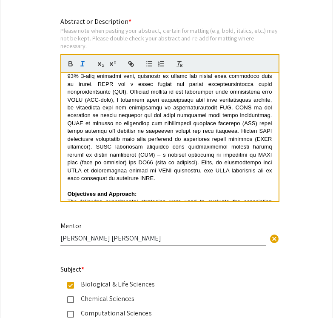
scroll to position [84, 0]
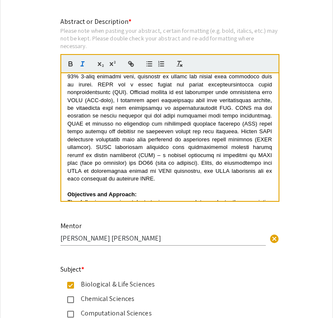
click at [103, 124] on span at bounding box center [171, 124] width 206 height 116
click at [99, 165] on span at bounding box center [171, 124] width 206 height 116
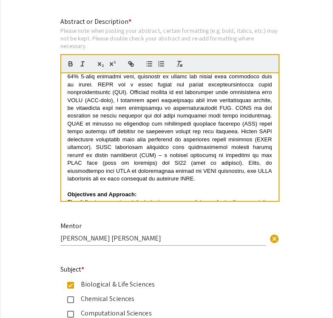
click at [129, 181] on span at bounding box center [171, 124] width 206 height 116
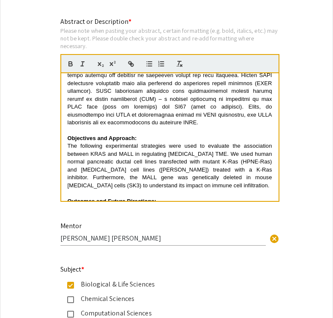
click at [131, 125] on span at bounding box center [171, 67] width 206 height 116
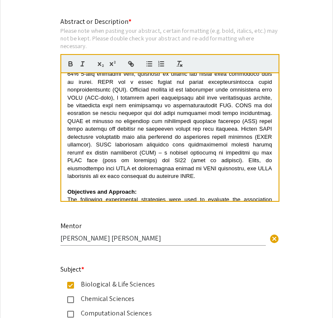
scroll to position [86, 0]
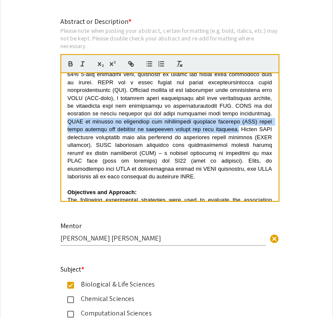
drag, startPoint x: 102, startPoint y: 122, endPoint x: 271, endPoint y: 130, distance: 169.9
click at [271, 130] on span at bounding box center [171, 121] width 206 height 116
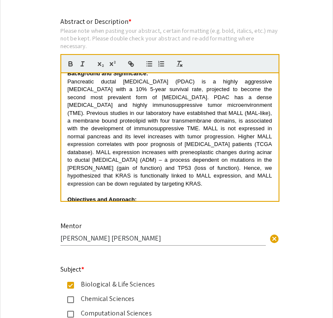
scroll to position [73, 0]
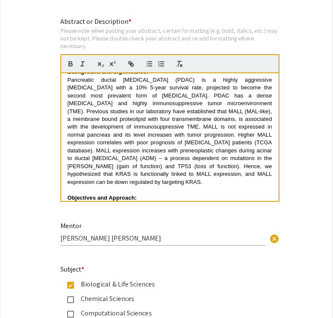
click at [236, 151] on span "Pancreatic ductal adenocarcinoma (PDAC) is a highly aggressive cancer with a 10…" at bounding box center [171, 131] width 206 height 108
click at [208, 146] on span "Pancreatic ductal adenocarcinoma (PDAC) is a highly aggressive cancer with a 10…" at bounding box center [171, 131] width 206 height 108
click at [130, 175] on span "Pancreatic ductal adenocarcinoma (PDAC) is a highly aggressive cancer with a 10…" at bounding box center [171, 131] width 206 height 108
click at [242, 152] on span "Pancreatic ductal adenocarcinoma (PDAC) is a highly aggressive cancer with a 10…" at bounding box center [171, 131] width 206 height 108
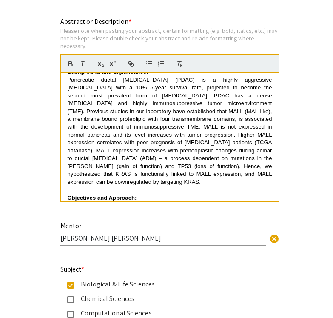
click at [247, 145] on span "Pancreatic ductal adenocarcinoma (PDAC) is a highly aggressive cancer with a 10…" at bounding box center [171, 131] width 206 height 108
click at [199, 144] on span "Pancreatic ductal adenocarcinoma (PDAC) is a highly aggressive cancer with a 10…" at bounding box center [171, 131] width 206 height 108
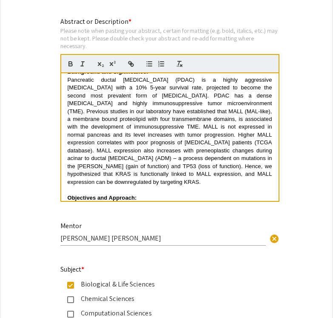
click at [244, 149] on span "Pancreatic ductal adenocarcinoma (PDAC) is a highly aggressive cancer with a 10…" at bounding box center [171, 131] width 206 height 108
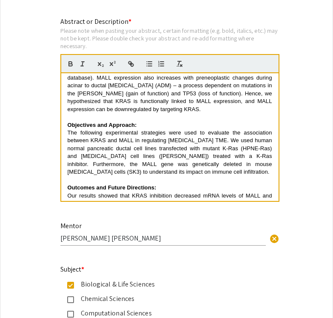
scroll to position [160, 0]
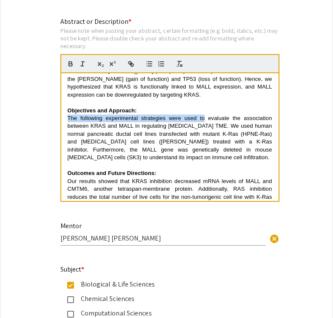
drag, startPoint x: 205, startPoint y: 113, endPoint x: 62, endPoint y: 116, distance: 142.9
click at [62, 116] on div "K-Ras-mediated modulation of MALL expression in Pancreatic cancer A.Huie 1 , J.…" at bounding box center [169, 137] width 217 height 128
click at [131, 125] on span "The following experimental strategies were used to evaluate the association bet…" at bounding box center [171, 138] width 206 height 46
click at [208, 115] on span "The following experimental strategies were used to evaluate the association bet…" at bounding box center [171, 138] width 206 height 46
drag, startPoint x: 207, startPoint y: 111, endPoint x: 37, endPoint y: 111, distance: 169.3
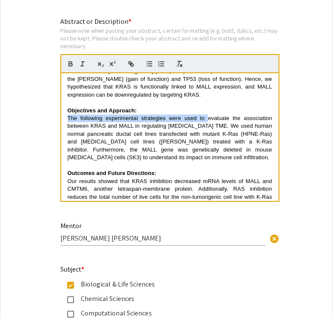
click at [37, 111] on div "Symposium Presentation Submission 2025 Life Sciences South Florida STEM Undergr…" at bounding box center [166, 108] width 333 height 1843
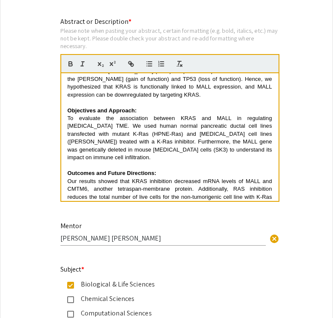
click at [101, 115] on span "To evaluate the association between KRAS and MALL in regulating pancreatic canc…" at bounding box center [171, 138] width 206 height 46
click at [71, 115] on span "To evaluate the association between KRAS and MALL in regulating pancreatic canc…" at bounding box center [171, 138] width 206 height 46
click at [100, 115] on span "We evaluate the association between KRAS and MALL in regulating pancreatic canc…" at bounding box center [171, 138] width 206 height 46
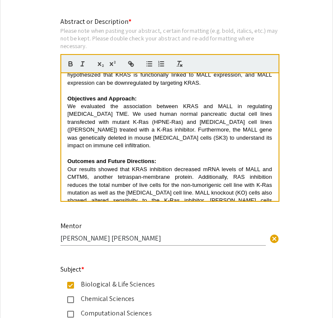
scroll to position [174, 0]
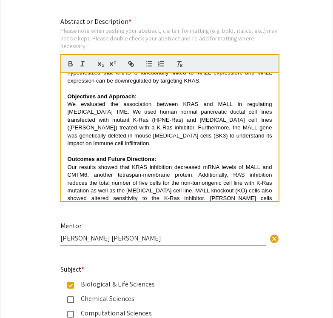
click at [98, 105] on span "We evaluated the association between KRAS and MALL in regulating pancreatic can…" at bounding box center [171, 124] width 206 height 46
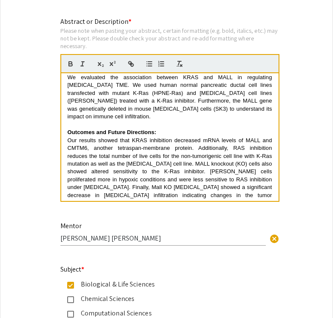
scroll to position [212, 0]
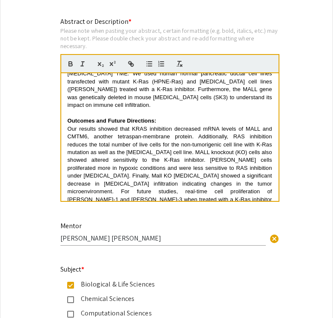
click at [185, 141] on span "Our results showed that KRAS inhibition decreased mRNA levels of MALL and CMTM6…" at bounding box center [171, 167] width 206 height 85
click at [173, 140] on span "Our results showed that KRAS inhibition decreased mRNA levels of MALL and CMTM6…" at bounding box center [171, 167] width 206 height 85
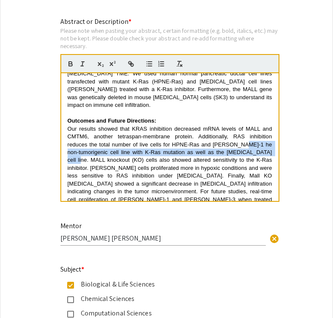
drag, startPoint x: 76, startPoint y: 154, endPoint x: 250, endPoint y: 141, distance: 174.4
click at [250, 141] on span "Our results showed that KRAS inhibition decreased mRNA levels of MALL and CMTM6…" at bounding box center [171, 167] width 206 height 85
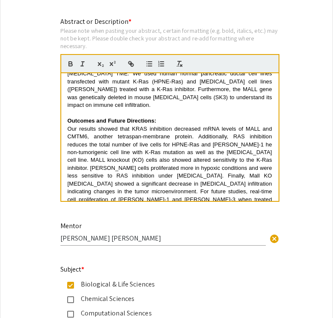
scroll to position [204, 0]
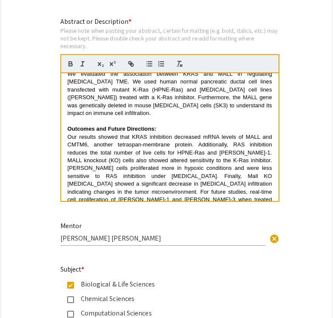
click at [257, 144] on span "Our results showed that KRAS inhibition decreased mRNA levels of MALL and CMTM6…" at bounding box center [171, 172] width 206 height 77
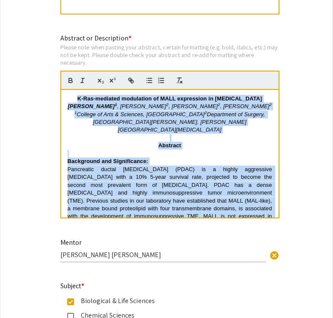
scroll to position [826, 0]
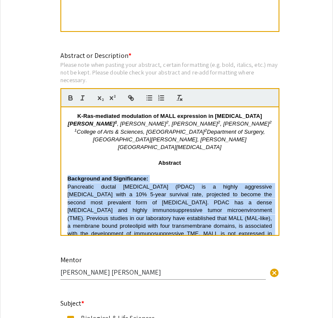
drag, startPoint x: 189, startPoint y: 158, endPoint x: 67, endPoint y: 182, distance: 124.8
click at [67, 182] on div "K-Ras-mediated modulation of MALL expression in Pancreatic cancer A.Huie 1 , J.…" at bounding box center [169, 171] width 217 height 128
copy div "Background and Significance: Pancreatic ductal adenocarcinoma (PDAC) is a highl…"
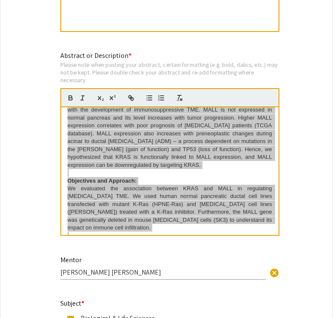
scroll to position [128, 0]
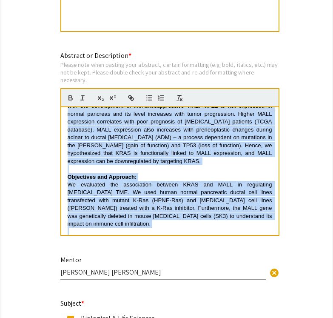
click at [79, 181] on span "We evaluated the association between KRAS and MALL in regulating pancreatic can…" at bounding box center [171, 204] width 206 height 46
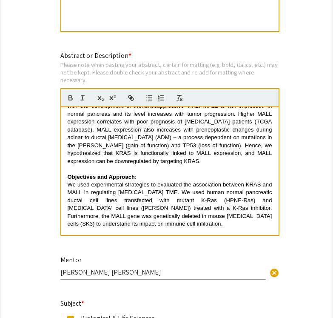
click at [182, 181] on span "We used experimental strategies to evaluated the association between KRAS and M…" at bounding box center [171, 204] width 206 height 46
click at [194, 200] on span "We used experimental strategies to evaluate the association between KRAS and MA…" at bounding box center [171, 204] width 206 height 46
click at [219, 182] on p "We used experimental strategies to evaluate the association between KRAS and MA…" at bounding box center [170, 204] width 205 height 47
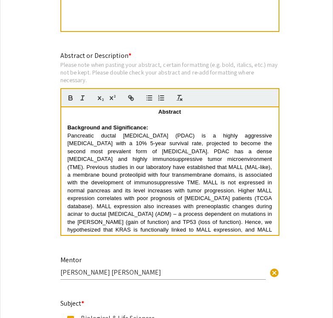
scroll to position [50, 0]
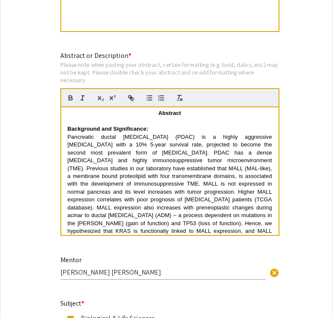
click at [172, 170] on span "Pancreatic ductal adenocarcinoma (PDAC) is a highly aggressive cancer with a 10…" at bounding box center [171, 188] width 206 height 108
click at [163, 172] on span "Pancreatic ductal adenocarcinoma (PDAC) is a highly aggressive cancer with a 10…" at bounding box center [171, 188] width 206 height 108
click at [163, 171] on span "Pancreatic ductal adenocarcinoma (PDAC) is a highly aggressive cancer with a 10…" at bounding box center [171, 188] width 206 height 108
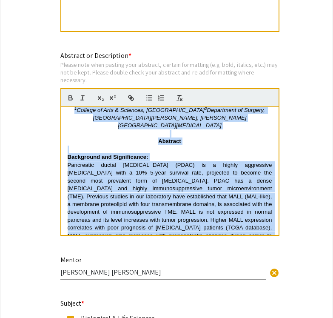
scroll to position [0, 0]
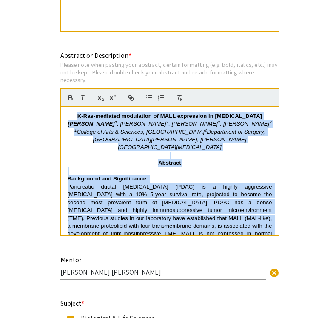
drag, startPoint x: 189, startPoint y: 229, endPoint x: 98, endPoint y: 69, distance: 183.6
click at [98, 69] on div "Abstract or Description * Please note when pasting your abstract, certain forma…" at bounding box center [169, 148] width 219 height 195
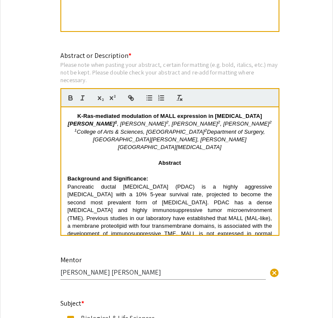
click at [175, 216] on p "Pancreatic ductal [MEDICAL_DATA] (PDAC) is a highly aggressive [MEDICAL_DATA] w…" at bounding box center [170, 238] width 205 height 110
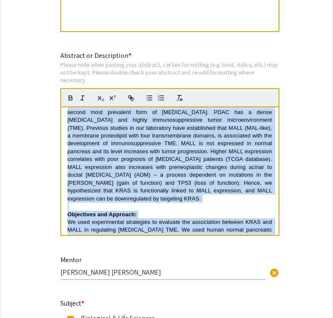
scroll to position [34, 0]
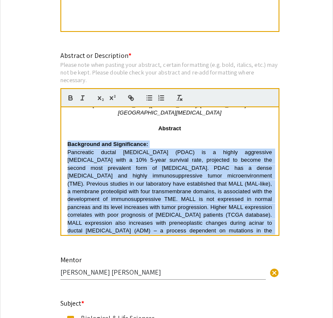
drag, startPoint x: 198, startPoint y: 230, endPoint x: 66, endPoint y: 148, distance: 155.7
click at [66, 148] on div "K-Ras-mediated modulation of MALL expression in Pancreatic cancer A.Huie 1 , J.…" at bounding box center [169, 171] width 217 height 128
copy div "Background and Significance: Pancreatic ductal adenocarcinoma (PDAC) is a highl…"
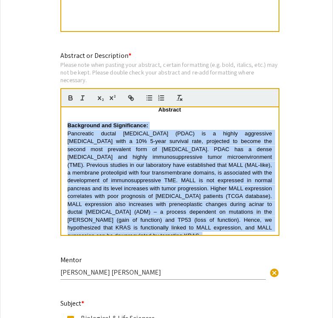
scroll to position [204, 0]
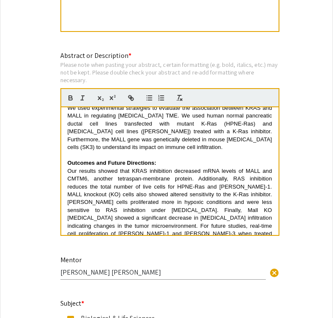
click at [143, 172] on span "Our results showed that KRAS inhibition decreased mRNA levels of MALL and CMTM6…" at bounding box center [171, 206] width 206 height 77
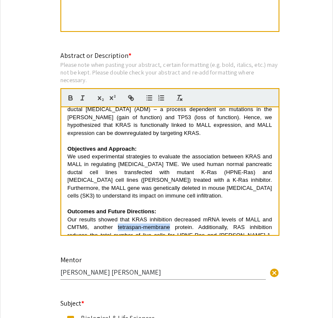
scroll to position [159, 0]
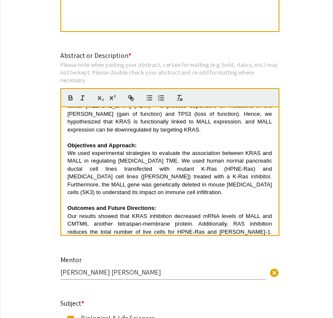
click at [125, 142] on strong "Objectives and Approach:" at bounding box center [102, 145] width 69 height 6
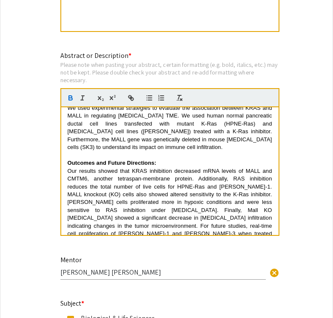
click at [88, 159] on strong "Outcomes and Future Directions:" at bounding box center [112, 162] width 89 height 6
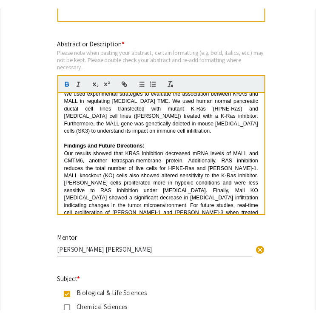
scroll to position [846, 0]
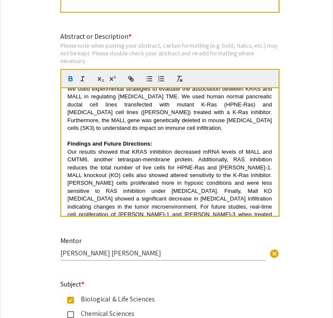
click at [198, 154] on span "Our results showed that KRAS inhibition decreased mRNA levels of MALL and CMTM6…" at bounding box center [171, 186] width 206 height 77
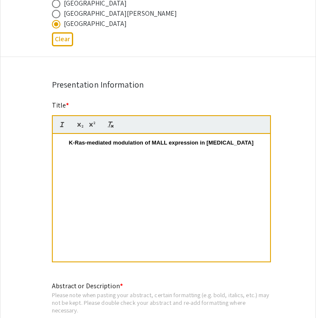
scroll to position [597, 0]
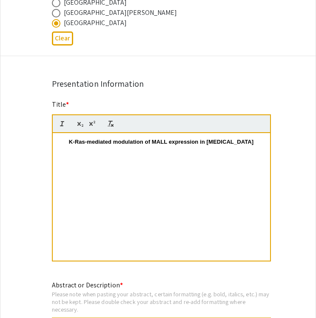
click at [88, 146] on p "K-Ras-mediated modulation of MALL expression in [MEDICAL_DATA]" at bounding box center [161, 142] width 205 height 8
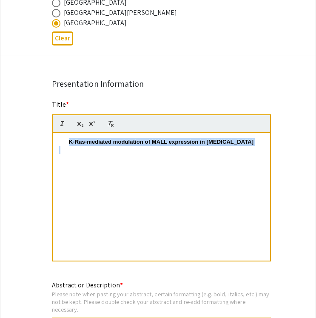
click at [88, 146] on p "K-Ras-mediated modulation of MALL expression in [MEDICAL_DATA]" at bounding box center [161, 142] width 205 height 8
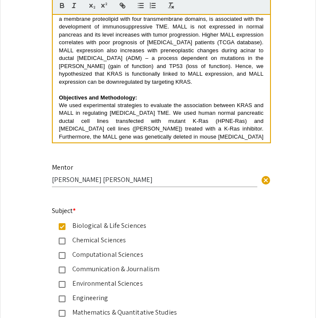
scroll to position [111, 0]
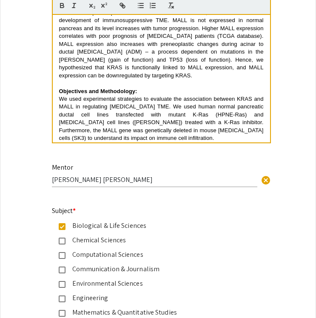
click at [146, 80] on p at bounding box center [161, 84] width 205 height 8
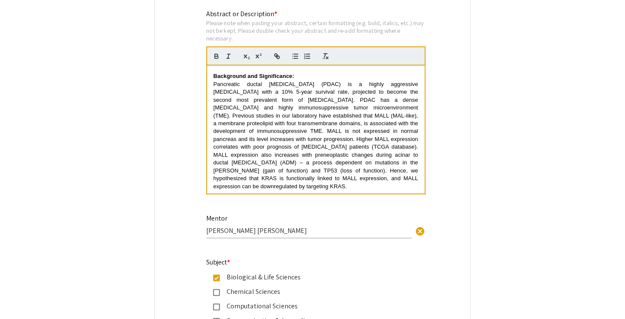
scroll to position [0, 0]
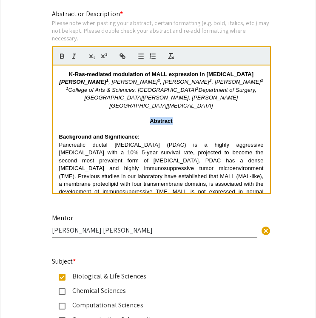
drag, startPoint x: 150, startPoint y: 125, endPoint x: 174, endPoint y: 124, distance: 23.4
click at [174, 124] on p "Abstract" at bounding box center [161, 121] width 205 height 8
click at [193, 106] on p "1 College of Arts & Sciences, University of Miami 2 Department of Surgery, Univ…" at bounding box center [161, 97] width 205 height 23
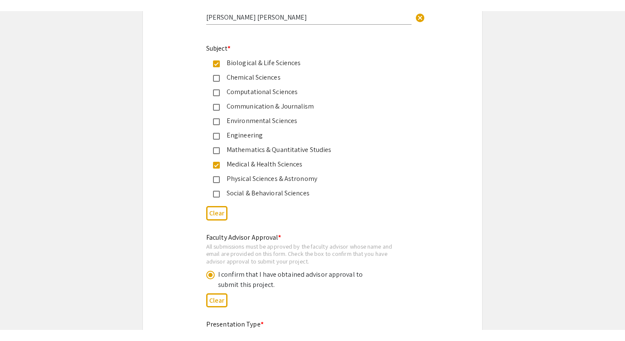
scroll to position [1086, 0]
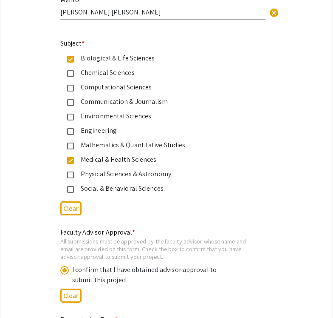
click at [70, 61] on mat-pseudo-checkbox at bounding box center [70, 59] width 7 height 7
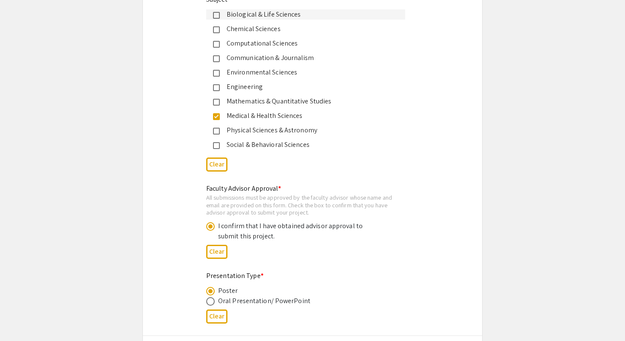
scroll to position [1121, 0]
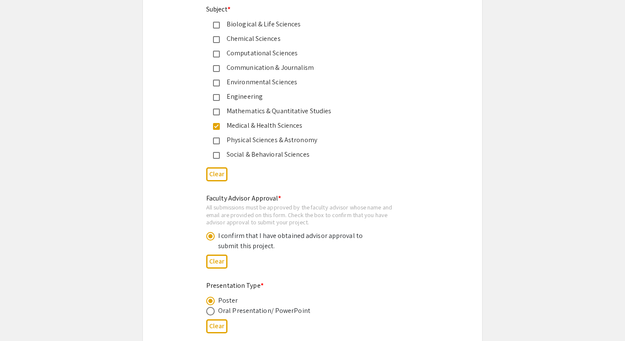
click at [373, 165] on app-form-preview-multi-select-field "Subject * Biological & Life Sciences Chemical Sciences Computational Sciences C…" at bounding box center [312, 94] width 213 height 180
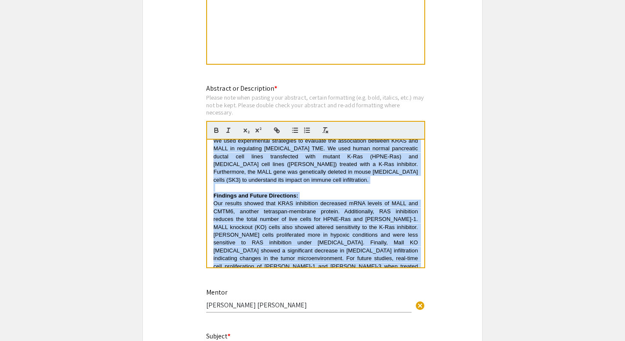
scroll to position [826, 0]
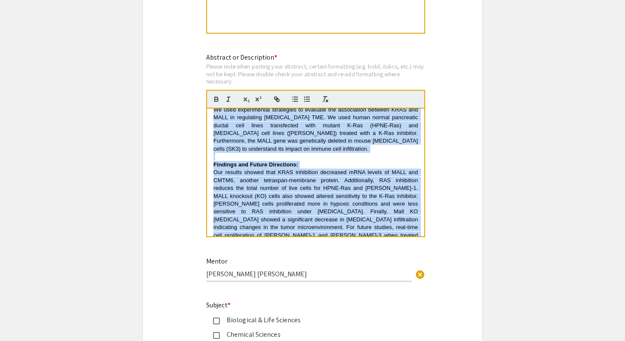
drag, startPoint x: 224, startPoint y: 210, endPoint x: 454, endPoint y: 340, distance: 264.9
click at [454, 340] on div "Symposium Presentation Submission 2025 Life Sciences South Florida STEM Undergr…" at bounding box center [312, 144] width 340 height 1843
copy div "K-Ras-mediated modulation of MALL expression in Pancreatic cancer A.Huie 1 , J.…"
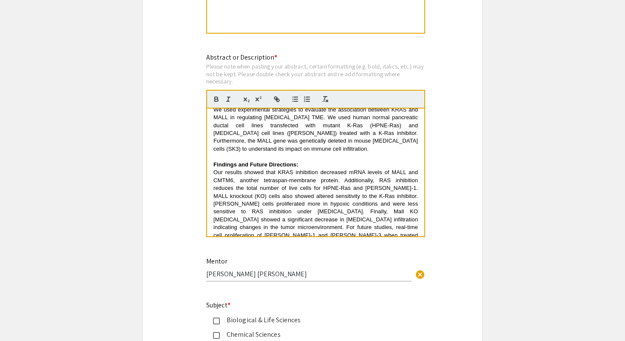
drag, startPoint x: 625, startPoint y: 96, endPoint x: 501, endPoint y: 88, distance: 124.0
click at [501, 88] on app-submissions "Symposium Presentation Submission 2025 Life Sciences South Florida STEM Undergr…" at bounding box center [312, 144] width 625 height 1843
drag, startPoint x: 624, startPoint y: 93, endPoint x: 558, endPoint y: 95, distance: 66.4
click at [558, 95] on app-submissions "Symposium Presentation Submission 2025 Life Sciences South Florida STEM Undergr…" at bounding box center [312, 144] width 625 height 1843
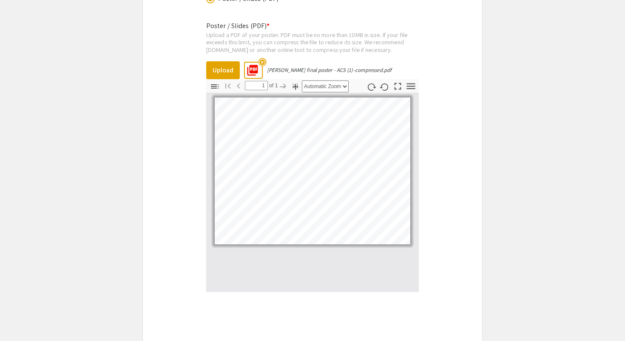
scroll to position [1598, 0]
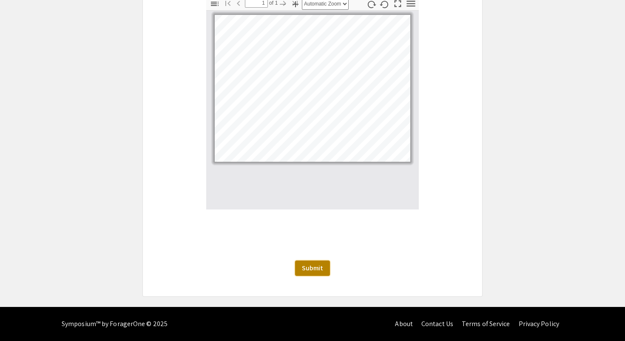
click at [316, 267] on span "Submit" at bounding box center [312, 267] width 21 height 9
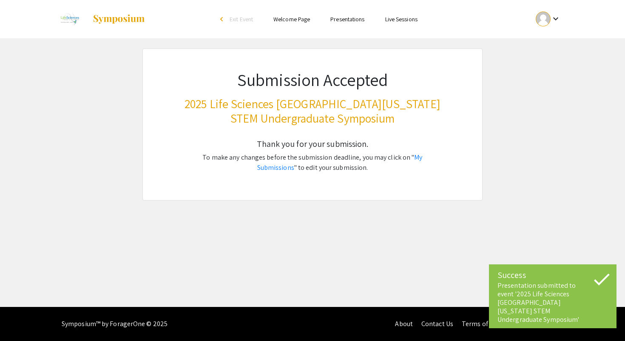
scroll to position [0, 0]
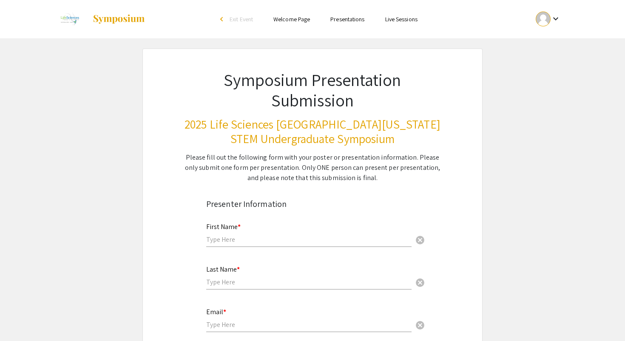
click at [293, 20] on link "Welcome Page" at bounding box center [291, 19] width 37 height 8
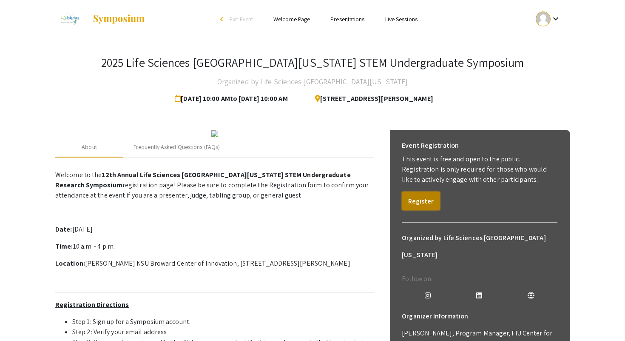
click at [333, 201] on button "Register" at bounding box center [421, 200] width 38 height 19
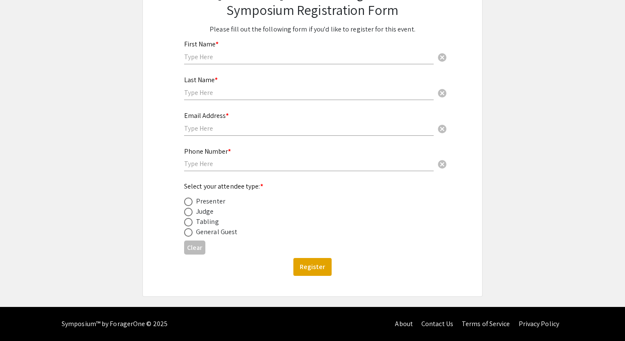
scroll to position [23, 0]
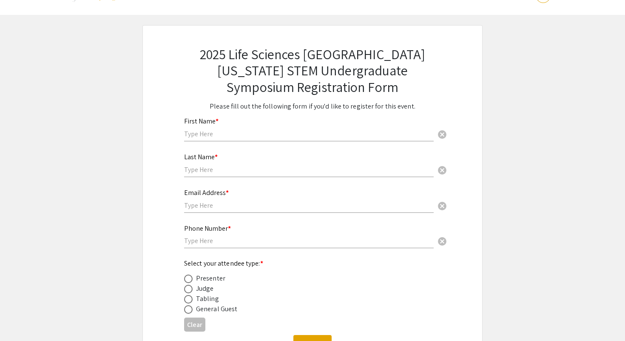
click at [243, 132] on input "text" at bounding box center [309, 133] width 250 height 9
type input "q"
type input "Abigail"
click at [217, 177] on div "Last Name * cancel" at bounding box center [309, 165] width 250 height 41
click at [217, 165] on div "Last Name * cancel" at bounding box center [309, 161] width 250 height 32
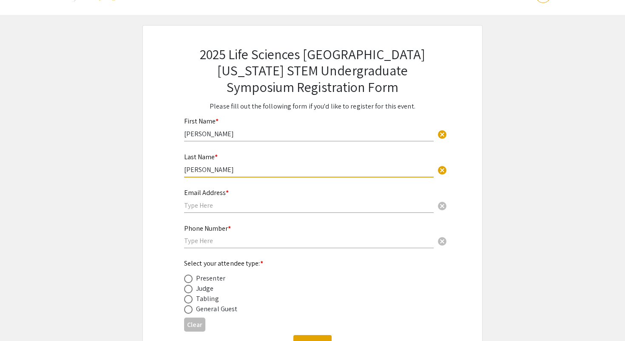
type input "Huie"
click at [204, 200] on div "Email Address * cancel" at bounding box center [309, 196] width 250 height 32
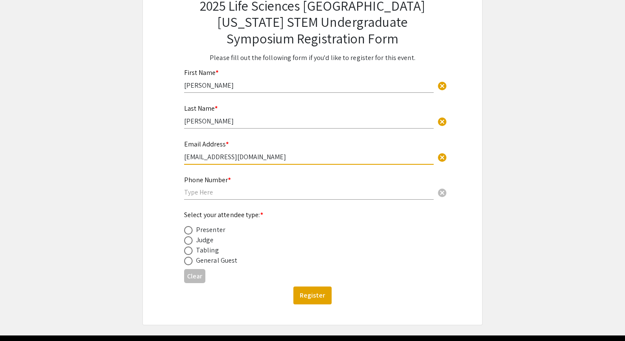
scroll to position [72, 0]
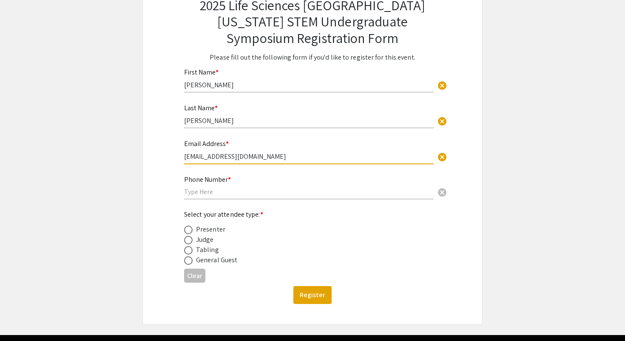
type input "aeh2529@miami.edu"
click at [231, 194] on input "text" at bounding box center [309, 191] width 250 height 9
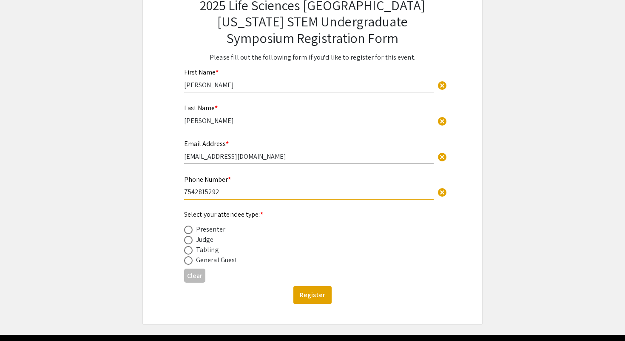
type input "7542815292"
click at [191, 231] on span at bounding box center [188, 229] width 9 height 9
click at [191, 231] on input "radio" at bounding box center [188, 229] width 9 height 9
radio input "true"
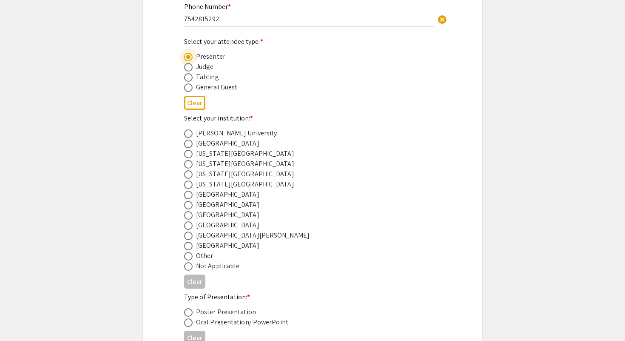
scroll to position [249, 0]
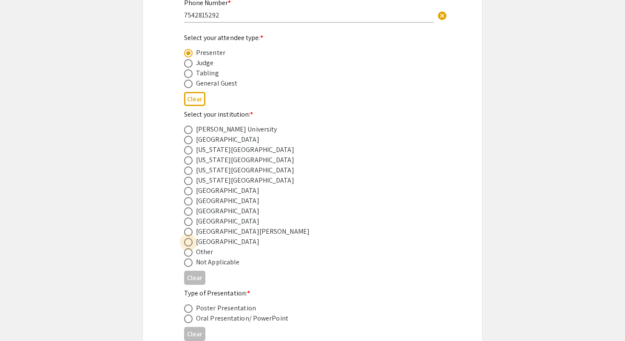
click at [191, 245] on span at bounding box center [188, 242] width 9 height 9
click at [191, 245] on input "radio" at bounding box center [188, 242] width 9 height 9
radio input "true"
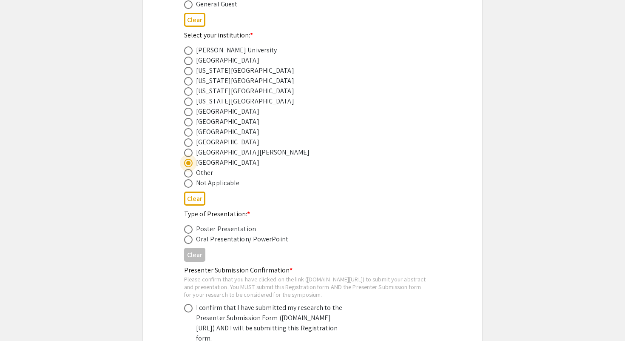
scroll to position [329, 0]
click at [190, 232] on span at bounding box center [188, 228] width 9 height 9
click at [190, 232] on input "radio" at bounding box center [188, 228] width 9 height 9
radio input "true"
click at [333, 197] on div "Clear" at bounding box center [312, 197] width 257 height 21
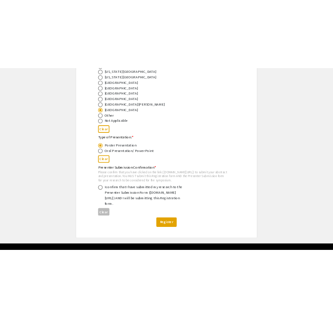
scroll to position [410, 0]
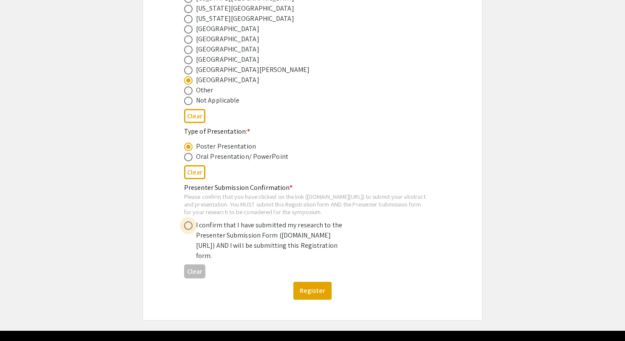
click at [190, 230] on span at bounding box center [188, 225] width 9 height 9
click at [190, 230] on input "radio" at bounding box center [188, 225] width 9 height 9
radio input "true"
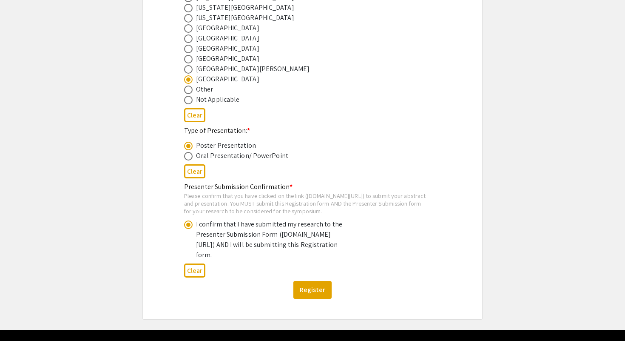
click at [333, 251] on div "I confirm that I have submitted my research to the Presenter Submission Form (s…" at bounding box center [305, 239] width 243 height 41
click at [319, 299] on button "Register" at bounding box center [312, 290] width 38 height 18
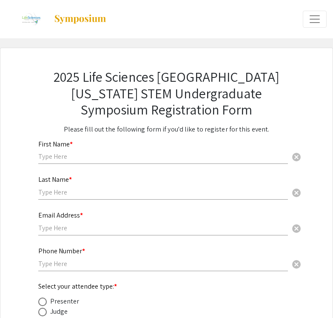
click at [308, 22] on span "Expand or Collapse Menu" at bounding box center [314, 19] width 13 height 13
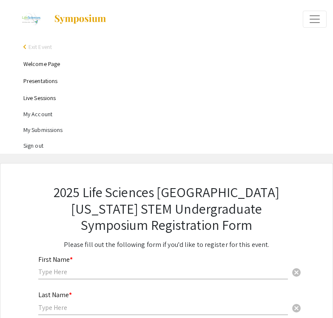
click at [38, 66] on link "Welcome Page" at bounding box center [41, 64] width 37 height 8
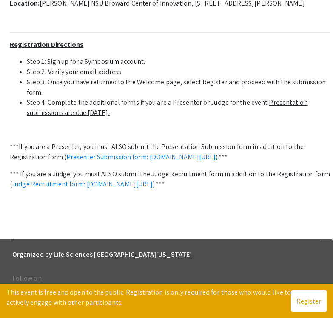
scroll to position [339, 0]
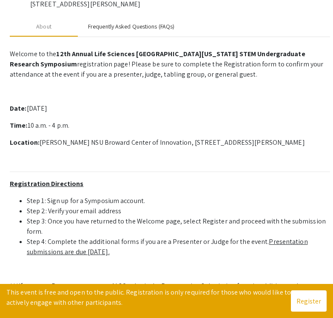
click at [135, 27] on div "Frequently Asked Questions (FAQs)" at bounding box center [131, 26] width 86 height 9
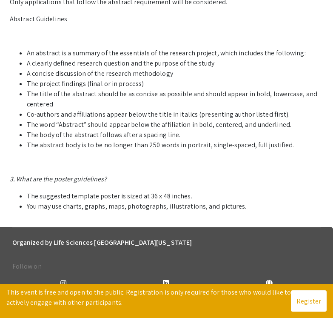
scroll to position [666, 0]
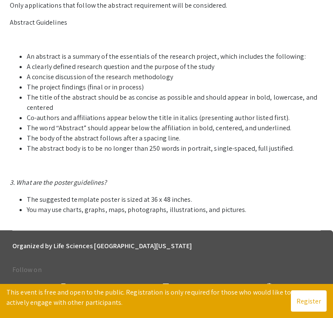
click at [218, 112] on li "The title of the abstract should be as concise as possible and should appear in…" at bounding box center [178, 102] width 303 height 20
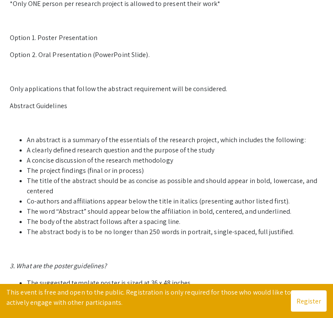
scroll to position [582, 0]
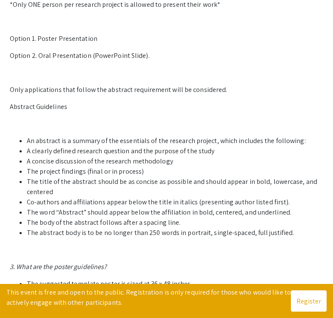
click at [177, 195] on li "The title of the abstract should be as concise as possible and should appear in…" at bounding box center [178, 187] width 303 height 20
click at [173, 116] on p "1. Who can participate in the LSSF STEM Undergraduate Research Symposium? Stude…" at bounding box center [170, 50] width 320 height 497
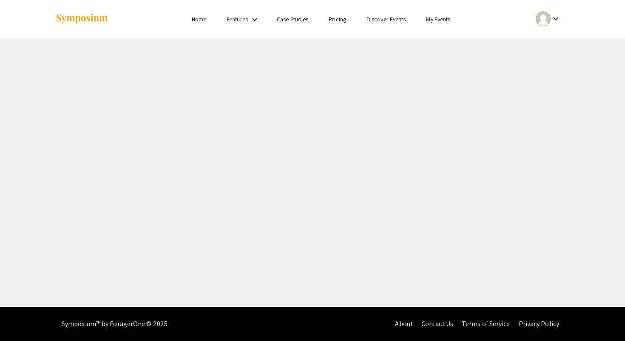
click at [551, 13] on div "keyboard_arrow_down" at bounding box center [548, 18] width 29 height 19
click at [550, 65] on button "My Submissions" at bounding box center [553, 62] width 52 height 20
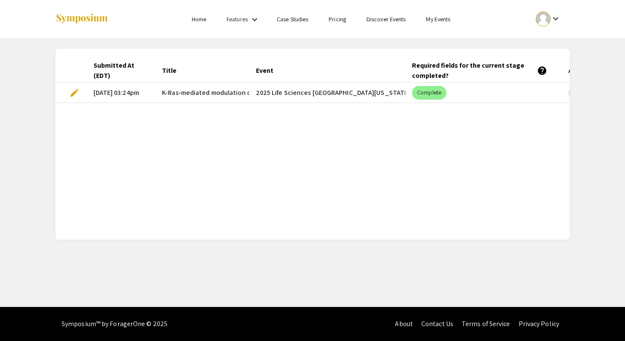
click at [108, 90] on mat-cell "[DATE] 03:24pm" at bounding box center [121, 93] width 69 height 20
click at [74, 91] on span "edit" at bounding box center [74, 93] width 10 height 10
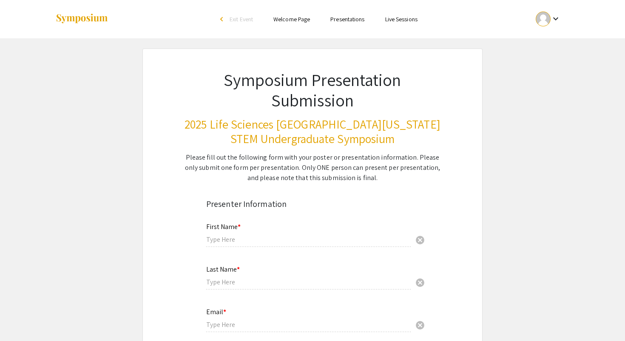
type input "[PERSON_NAME]"
type input "[EMAIL_ADDRESS][DOMAIN_NAME]"
radio input "true"
type input "Biochemistry & Molecular Biology"
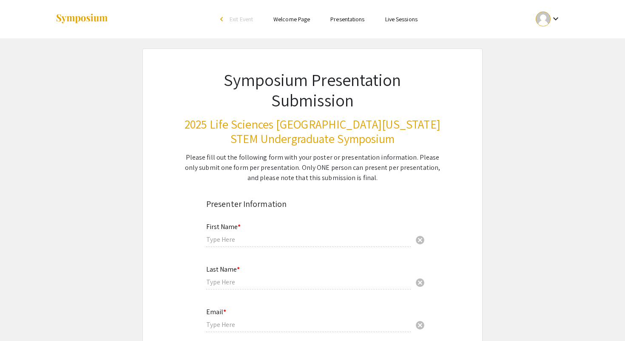
radio input "true"
type input "[PERSON_NAME] [PERSON_NAME]"
radio input "true"
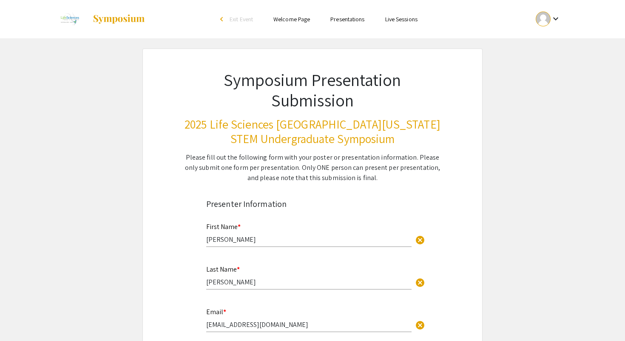
select select "custom"
type input "0"
select select "custom"
type input "1"
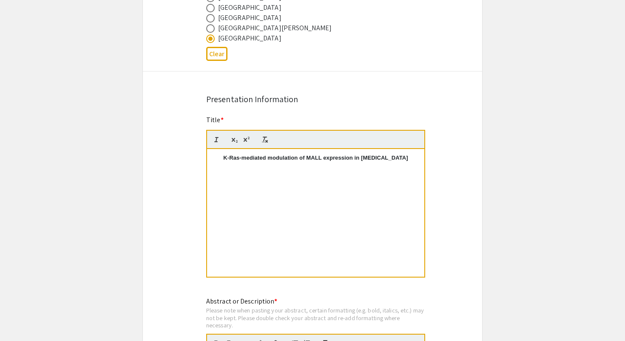
select select "auto"
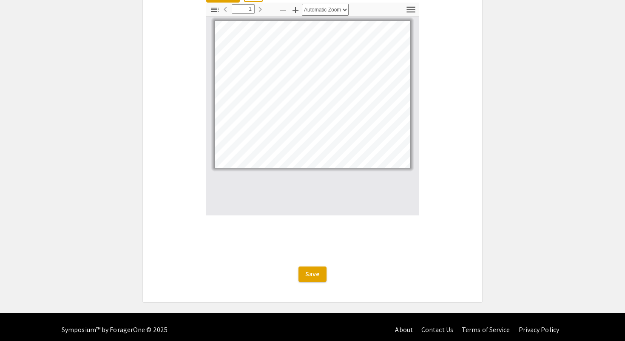
scroll to position [1598, 0]
